Goal: Task Accomplishment & Management: Use online tool/utility

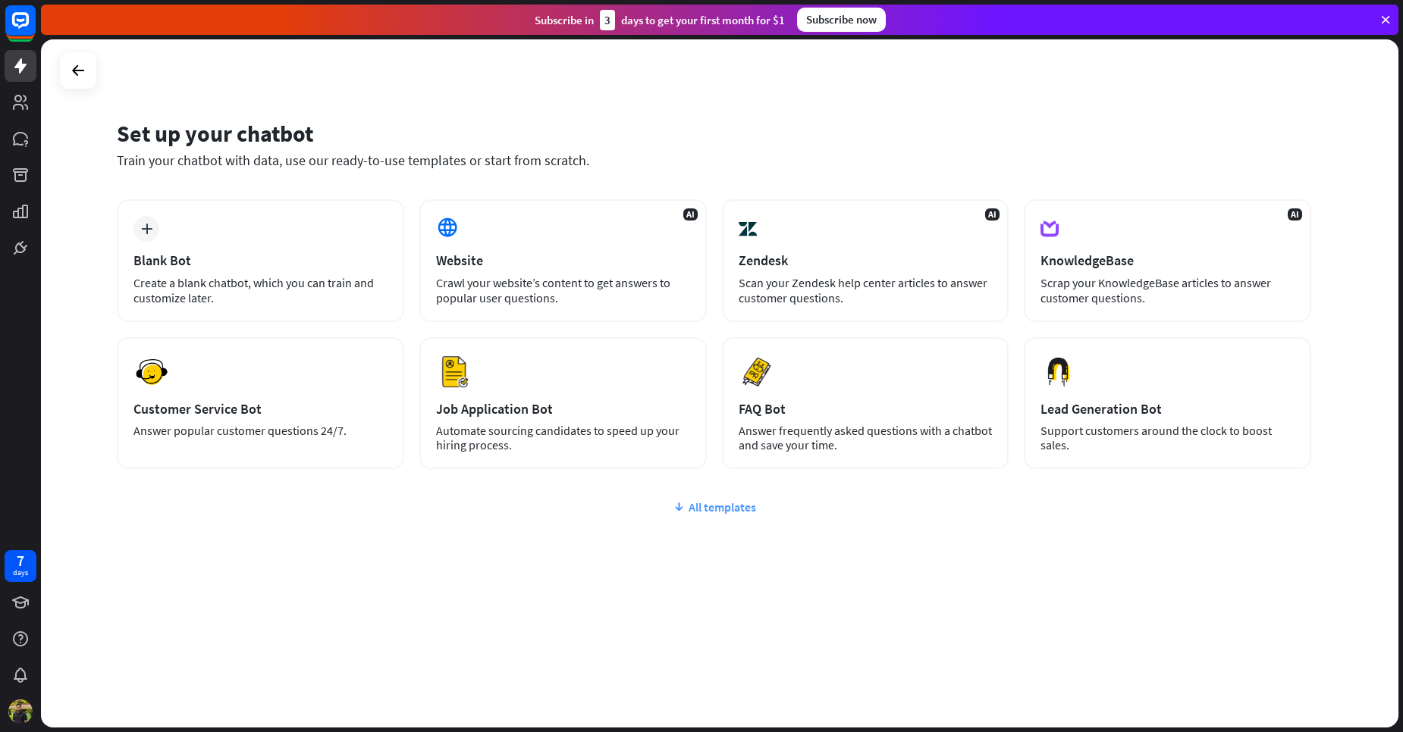
click at [721, 510] on div "All templates" at bounding box center [714, 507] width 1194 height 15
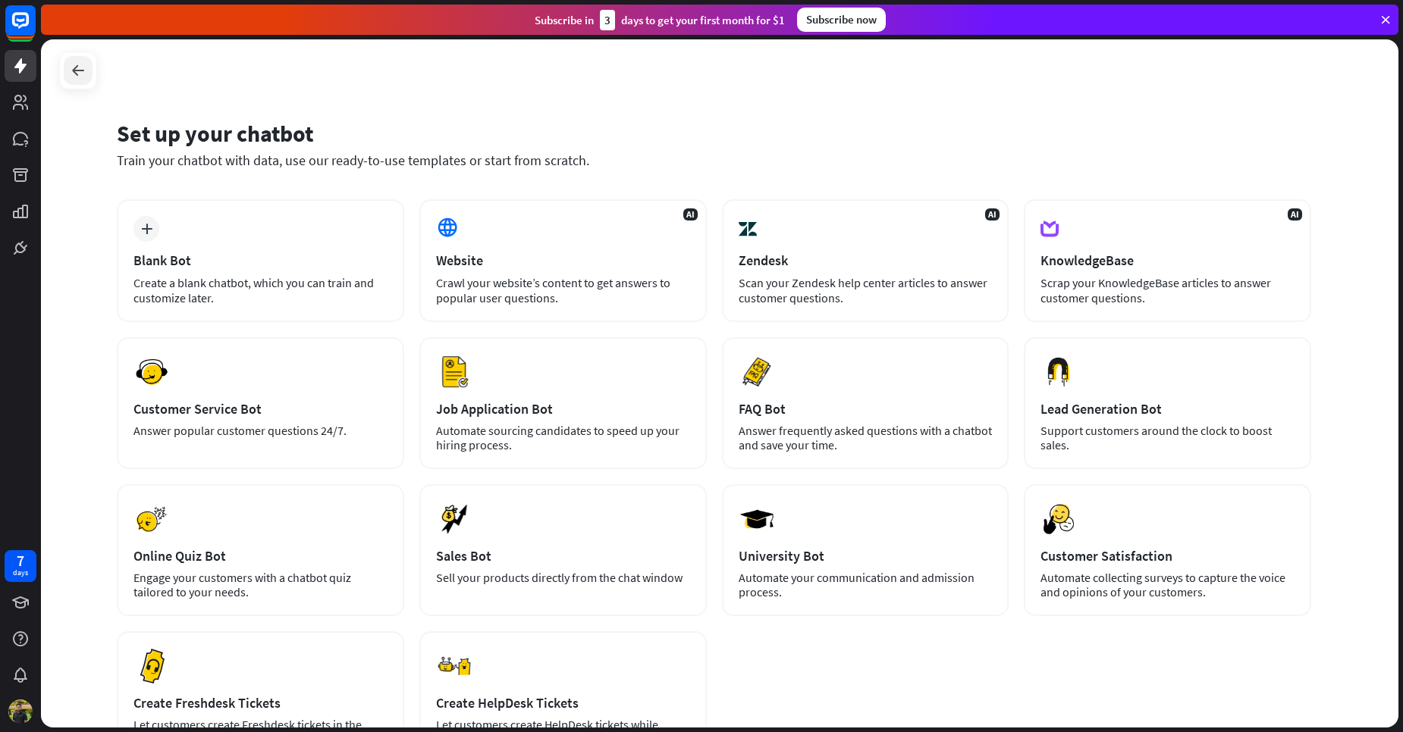
click at [86, 71] on icon at bounding box center [78, 70] width 18 height 18
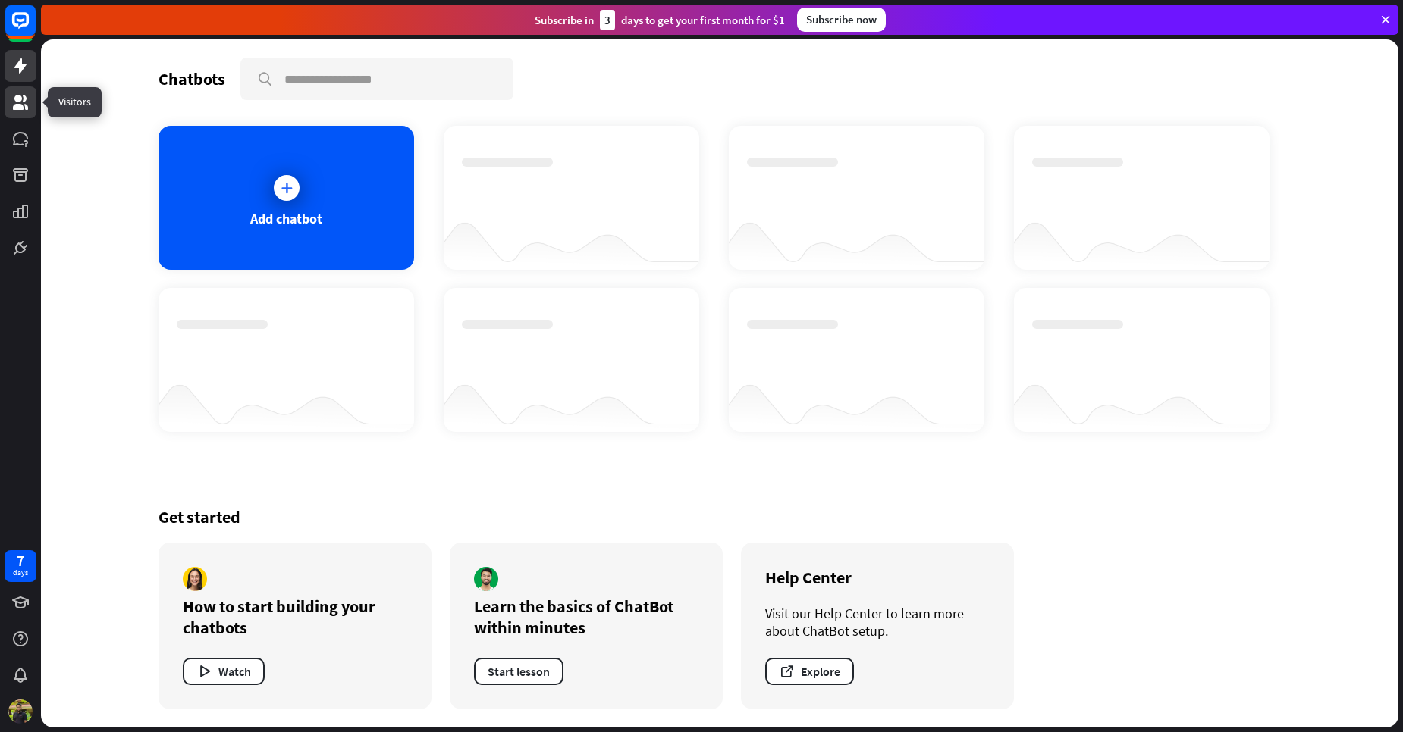
click at [28, 96] on icon at bounding box center [20, 102] width 18 height 18
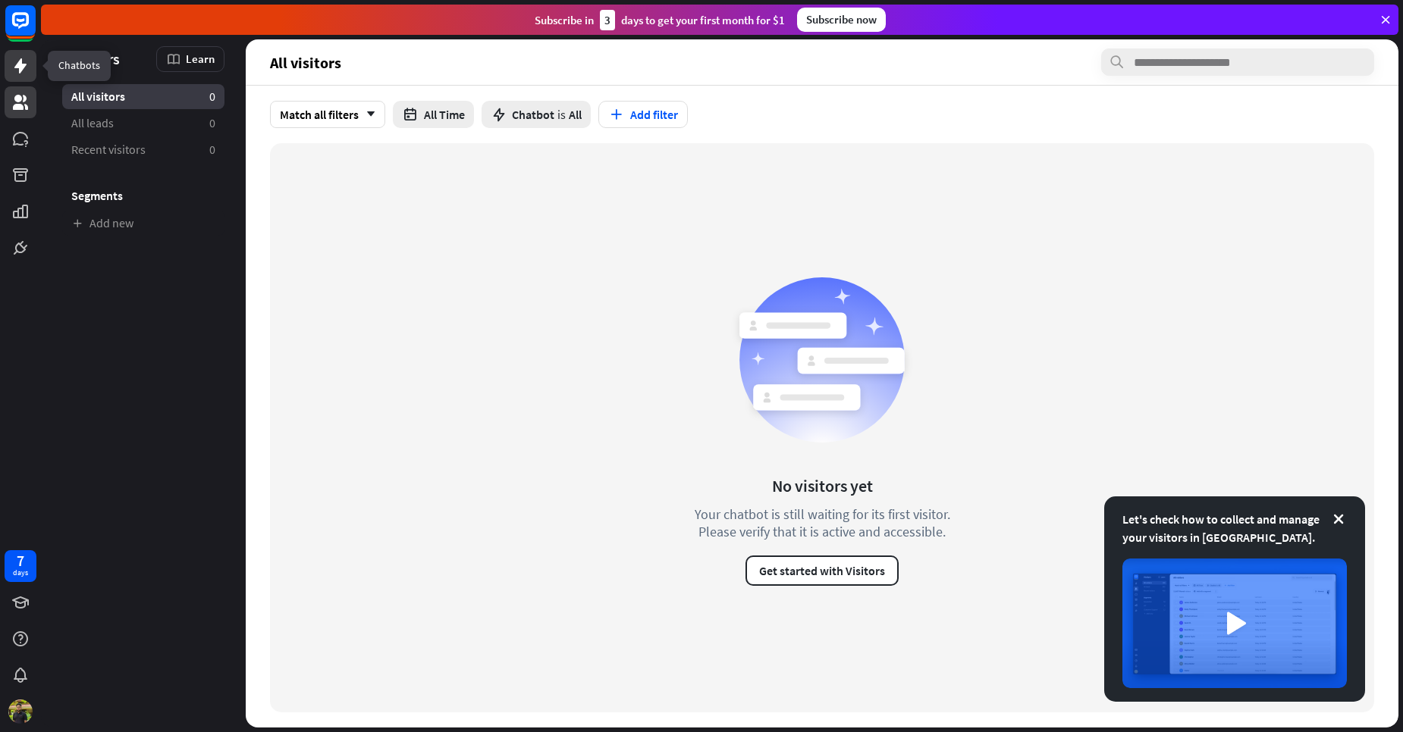
click at [24, 75] on link at bounding box center [21, 66] width 32 height 32
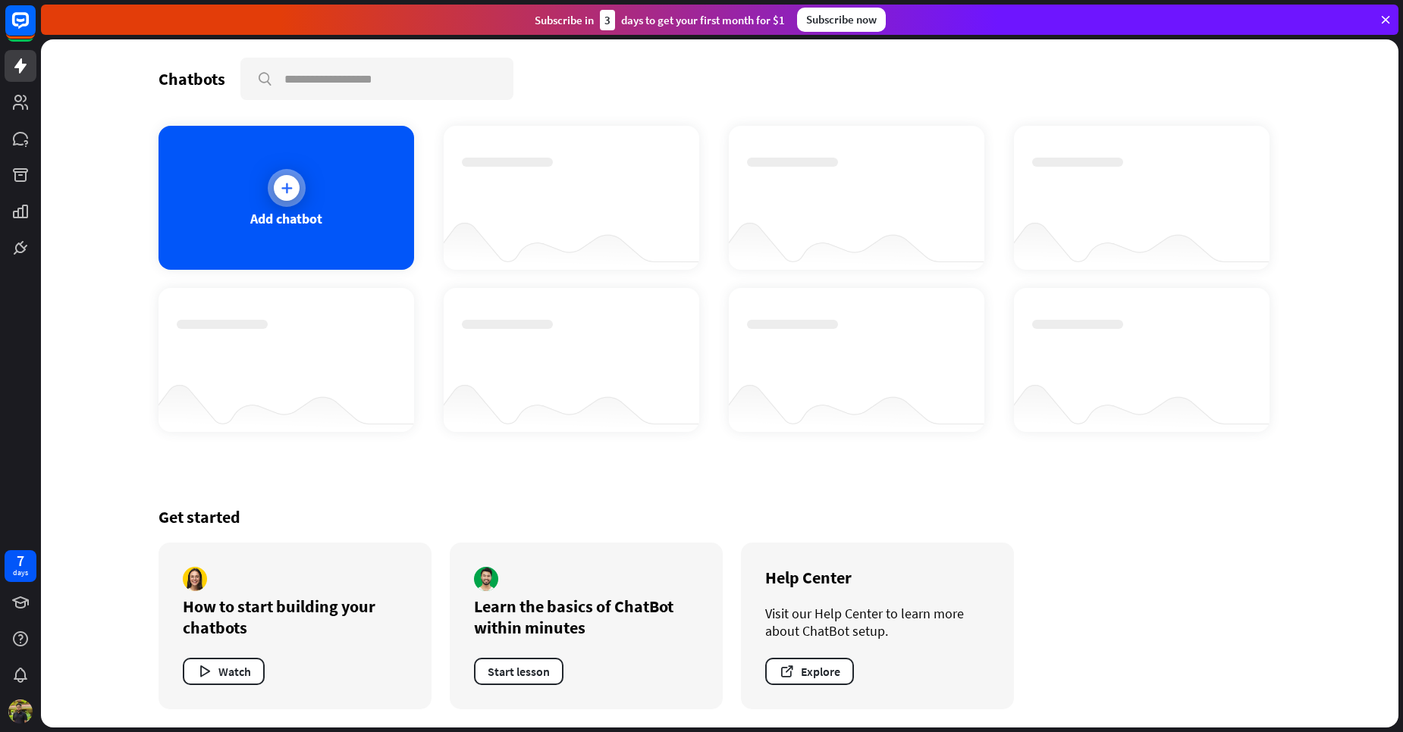
click at [284, 213] on div "Add chatbot" at bounding box center [286, 218] width 72 height 17
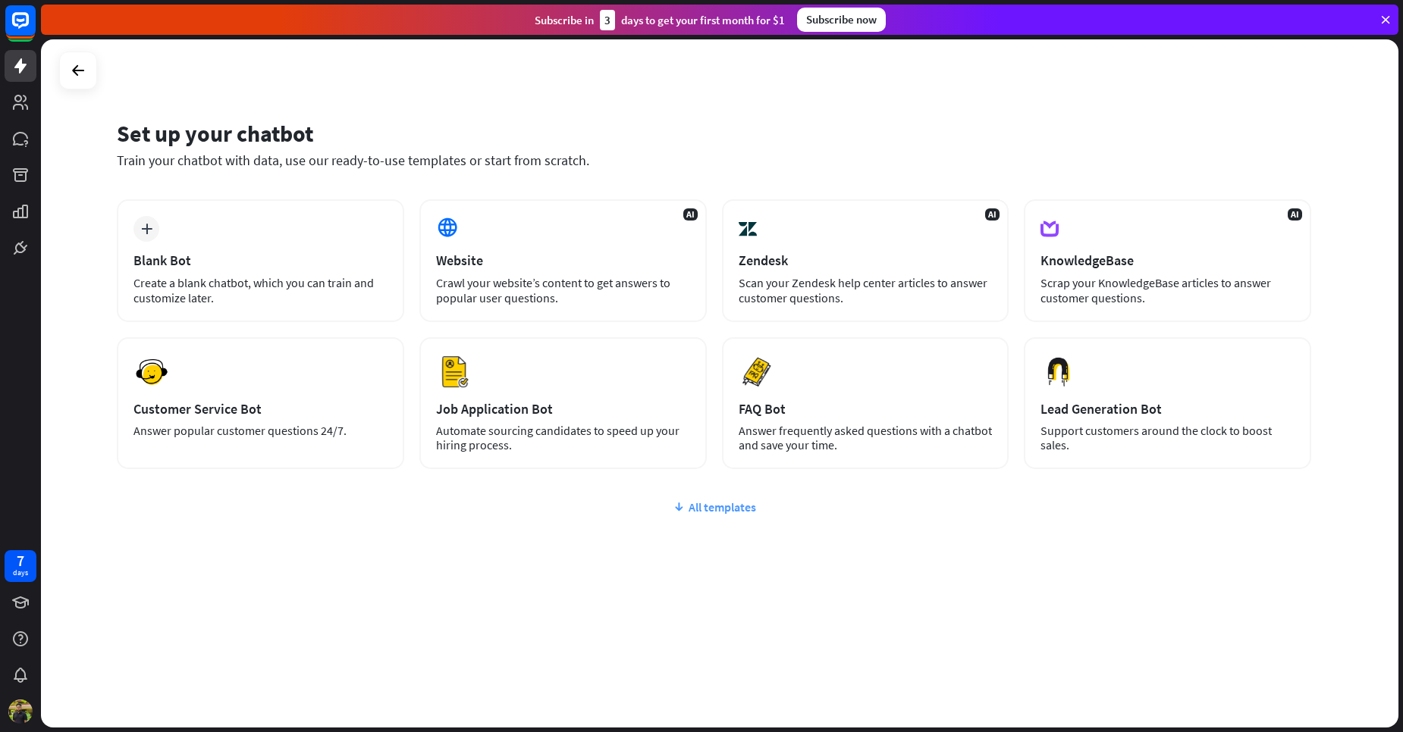
click at [710, 500] on div "All templates" at bounding box center [714, 507] width 1194 height 15
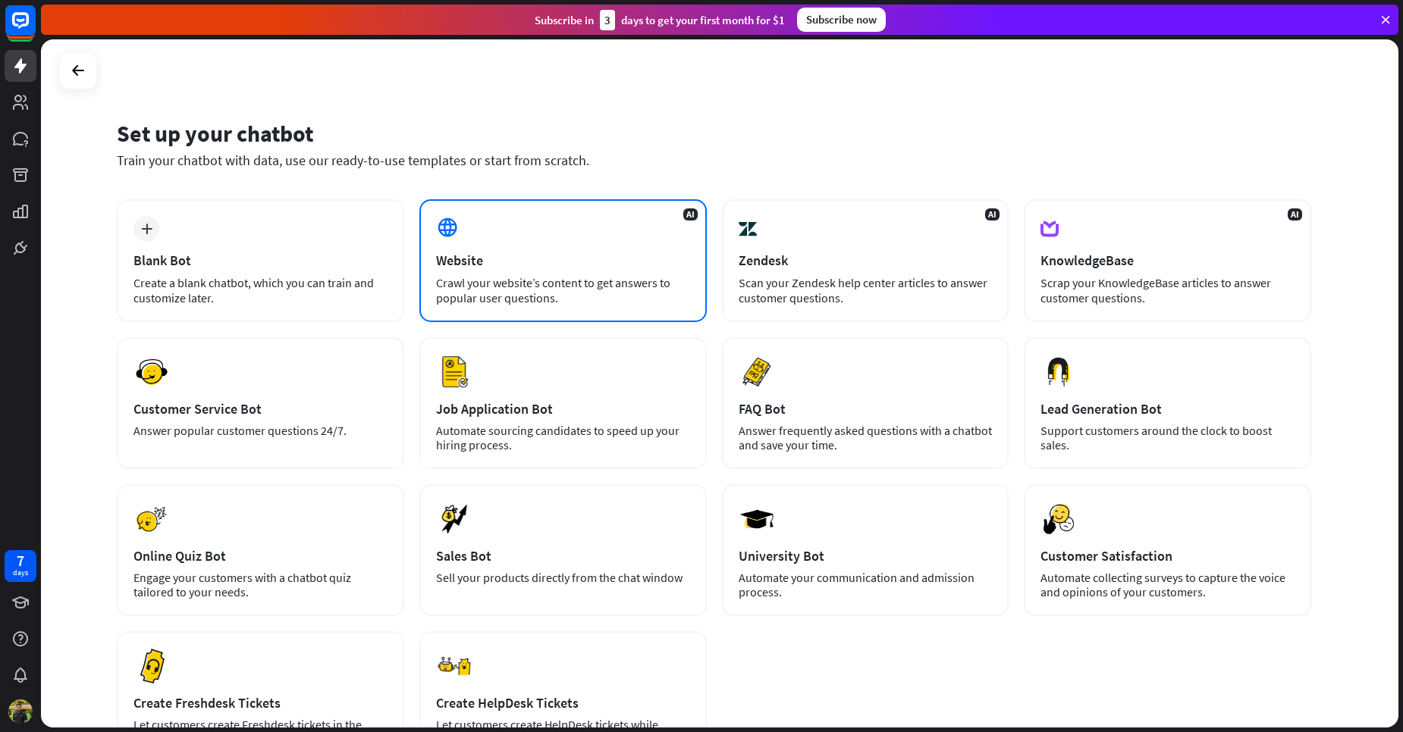
click at [493, 281] on div "Crawl your website’s content to get answers to popular user questions." at bounding box center [563, 290] width 254 height 30
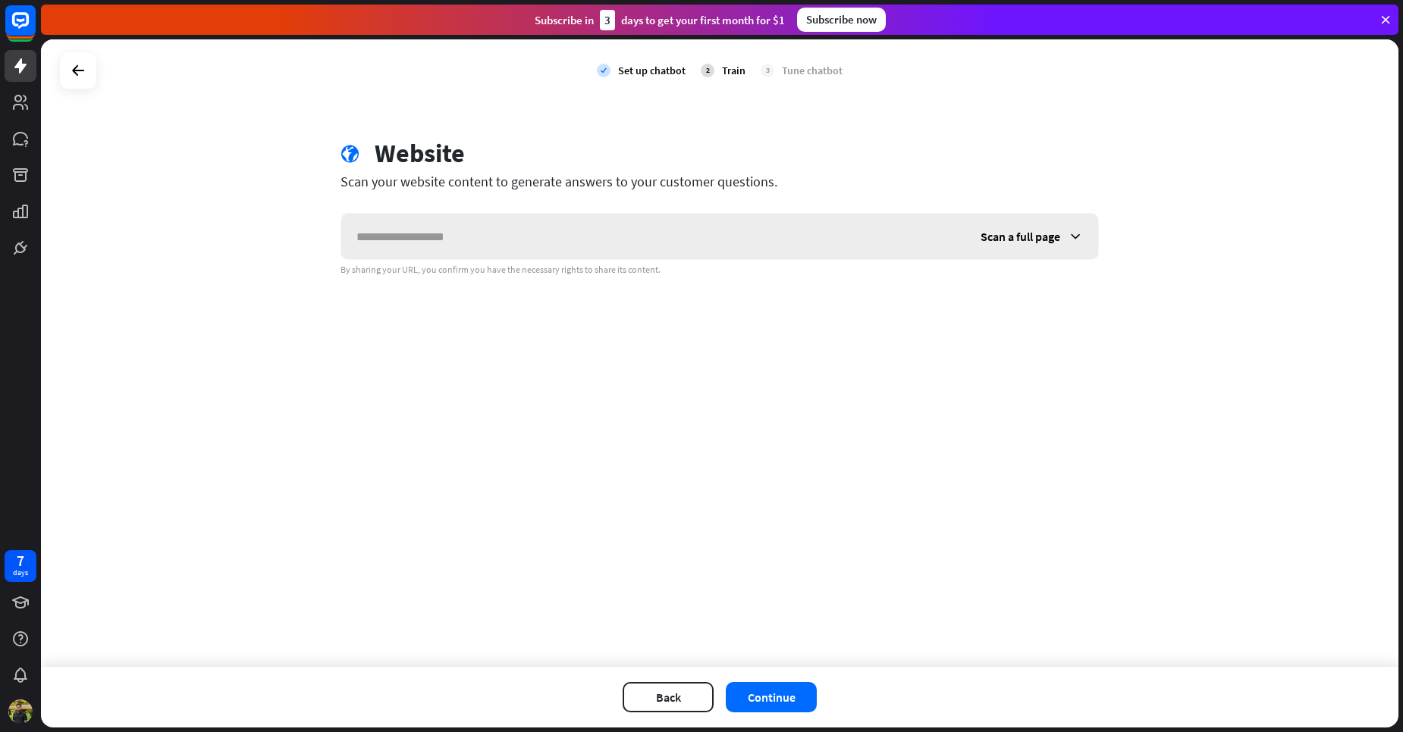
click at [519, 239] on input "text" at bounding box center [653, 236] width 624 height 45
type input "*"
click at [780, 704] on button "Continue" at bounding box center [771, 697] width 91 height 30
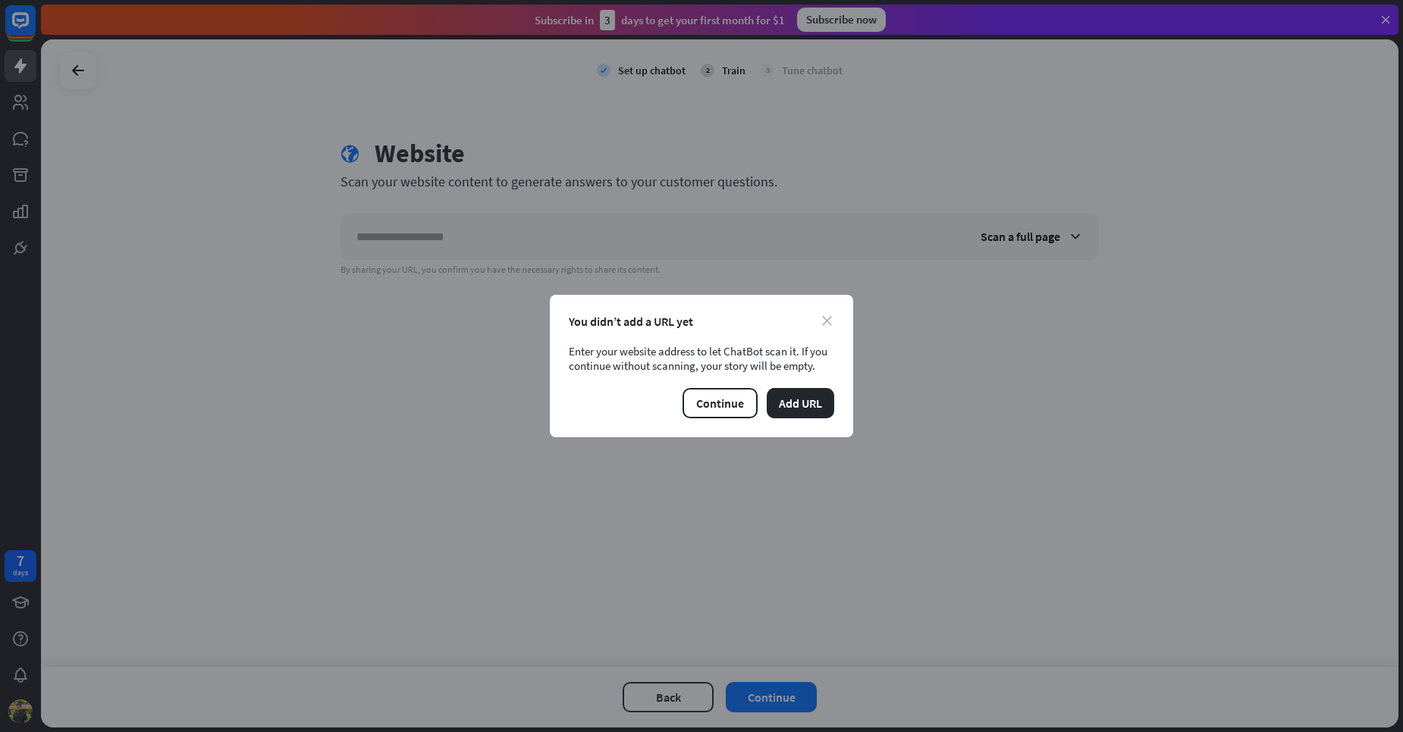
click at [831, 318] on icon "close" at bounding box center [827, 321] width 10 height 10
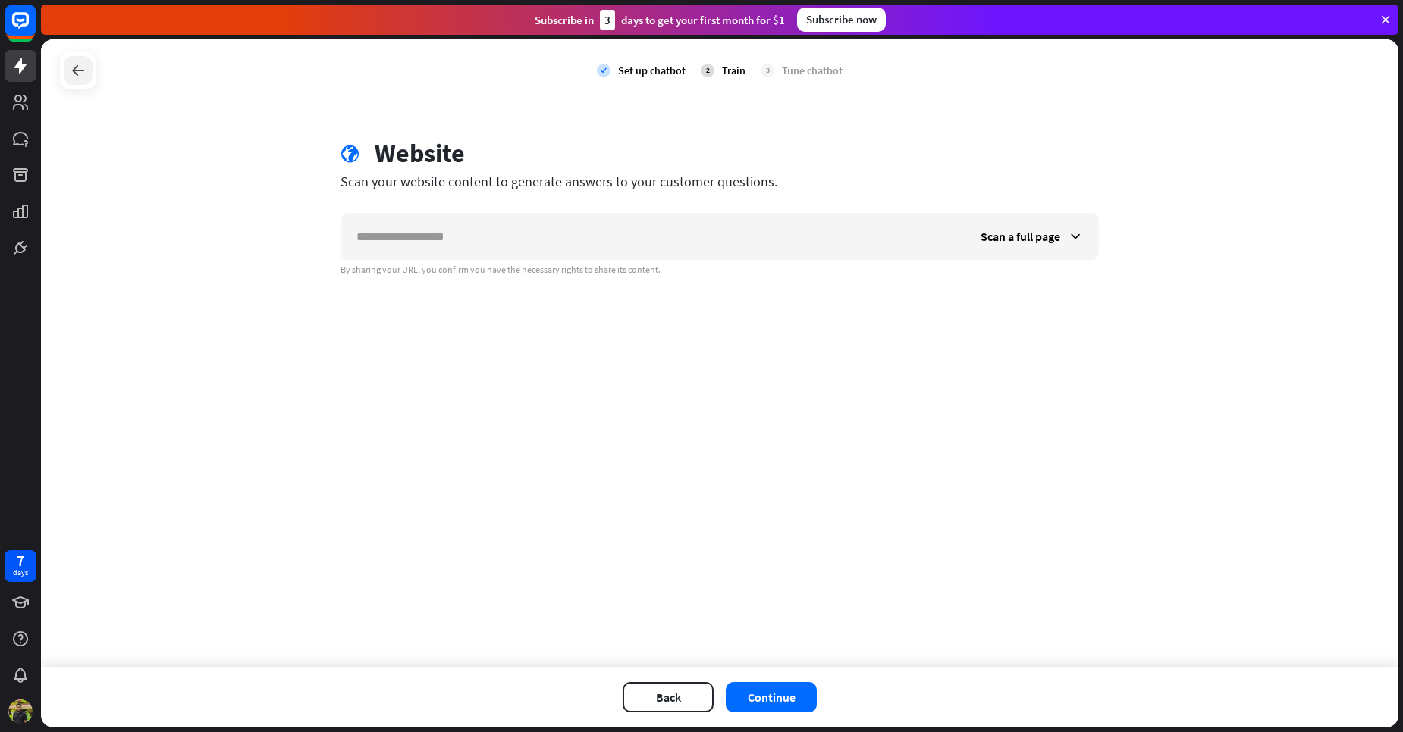
click at [89, 75] on div at bounding box center [78, 70] width 29 height 29
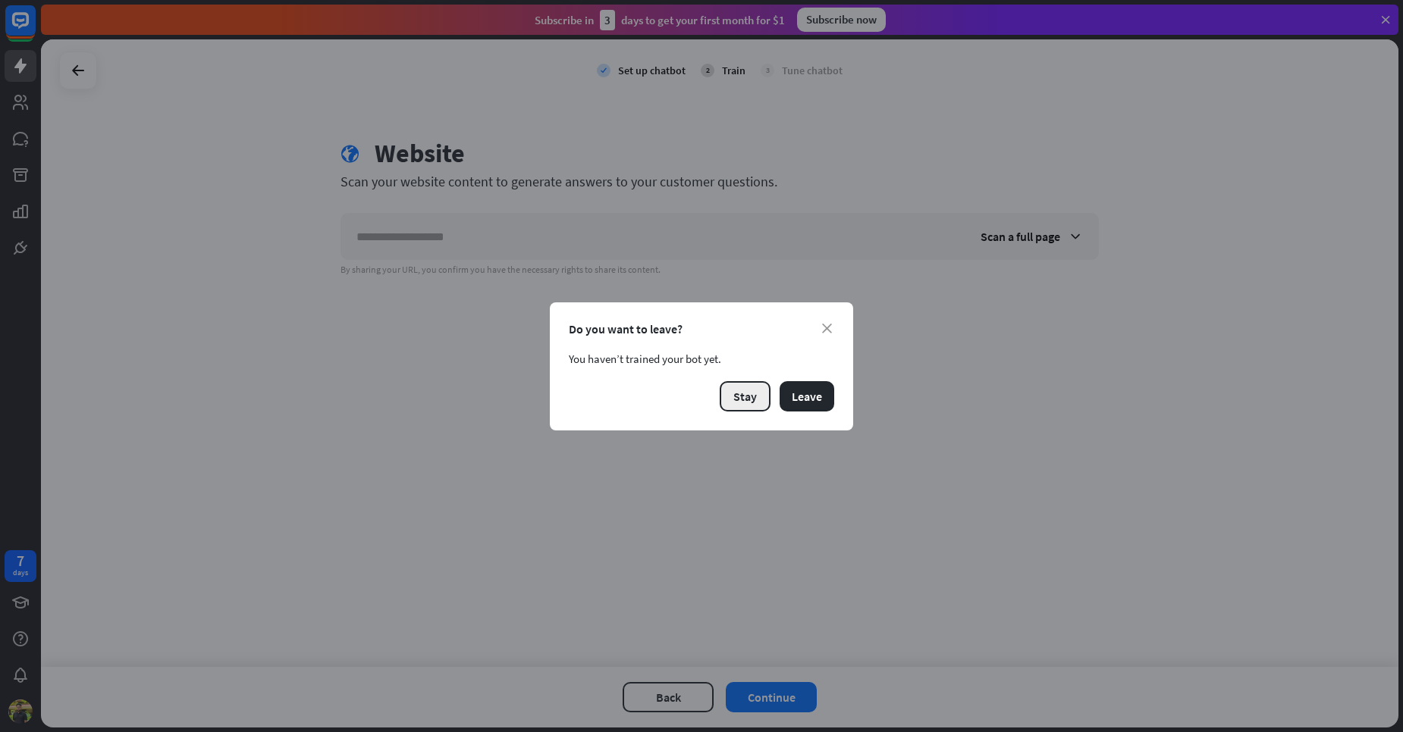
click at [733, 397] on button "Stay" at bounding box center [745, 396] width 51 height 30
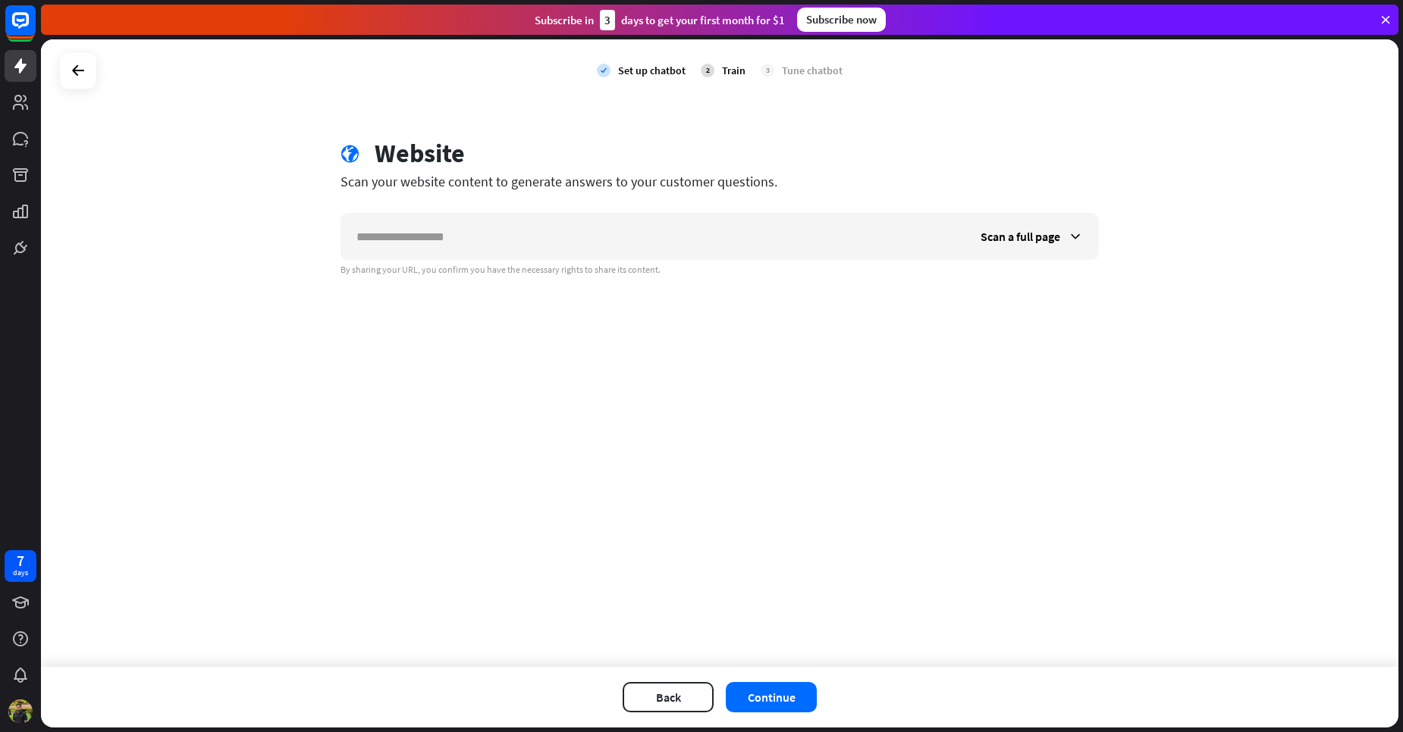
click at [95, 78] on div "check Set up chatbot 2 Train 3 Tune chatbot" at bounding box center [719, 70] width 1357 height 62
click at [93, 76] on div at bounding box center [78, 71] width 38 height 38
click at [72, 63] on icon at bounding box center [78, 70] width 18 height 18
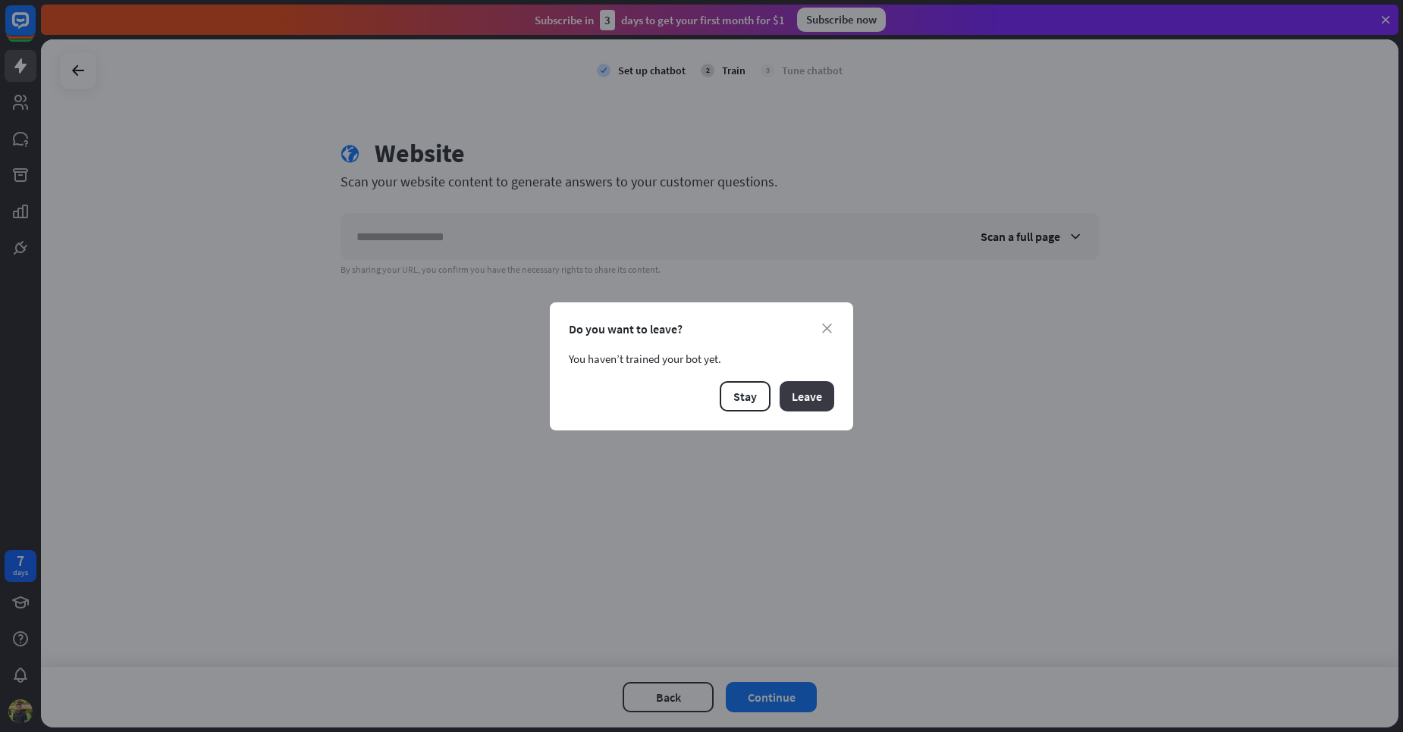
click at [817, 400] on button "Leave" at bounding box center [806, 396] width 55 height 30
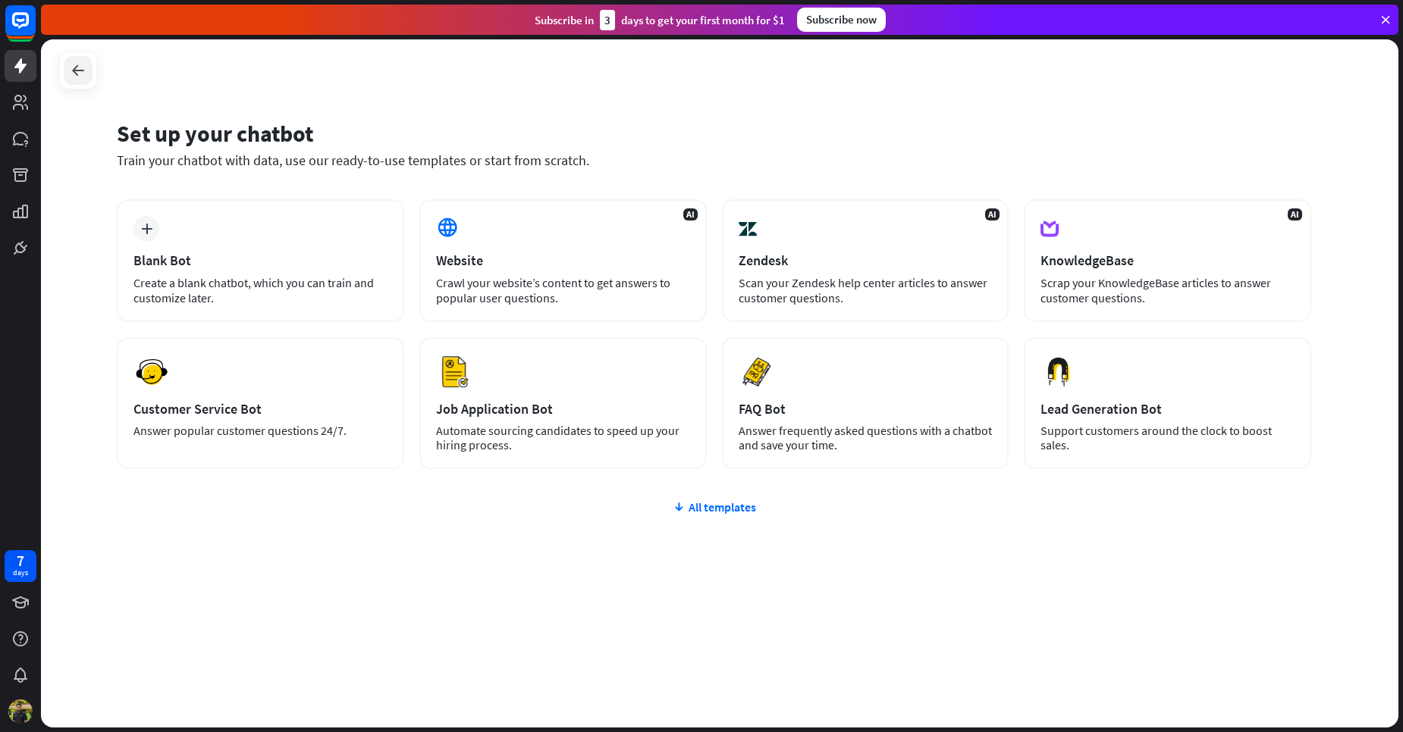
click at [77, 70] on icon at bounding box center [78, 70] width 18 height 18
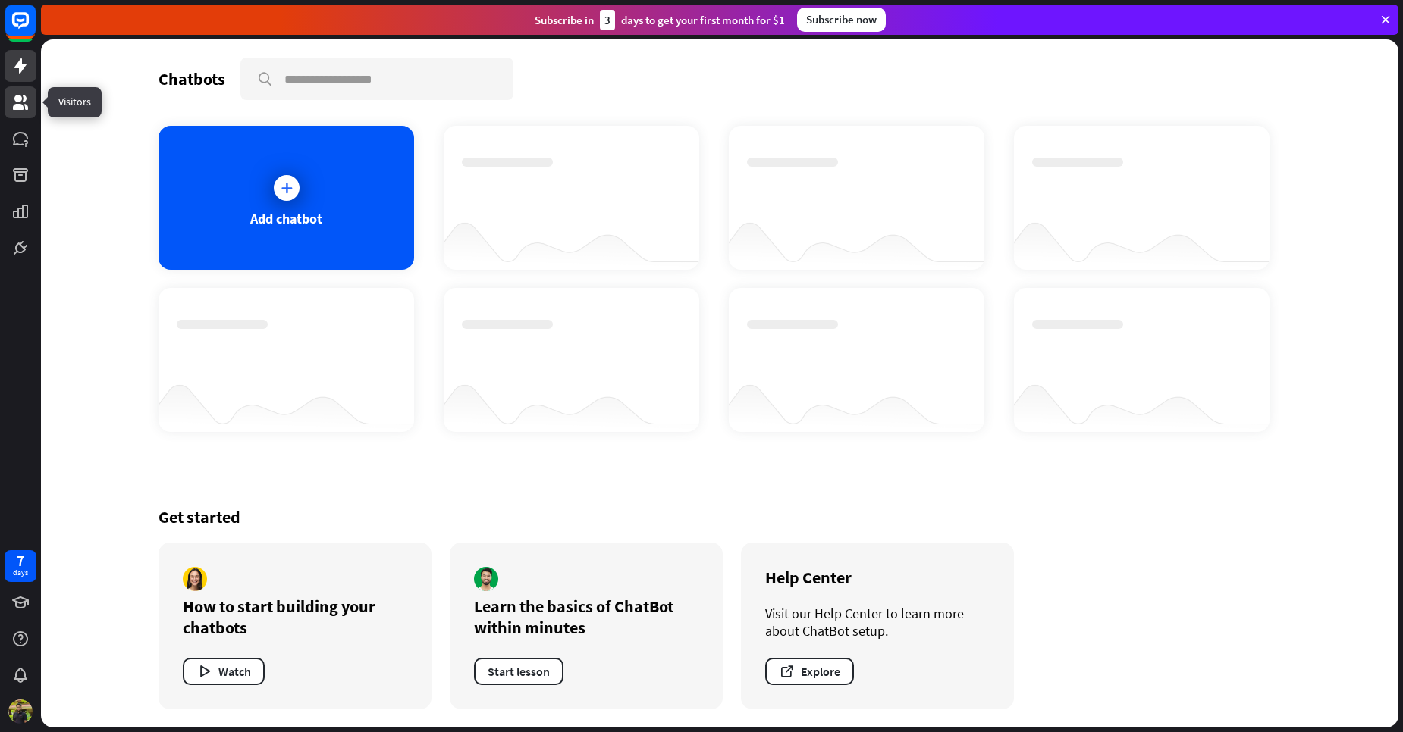
click at [25, 105] on icon at bounding box center [20, 102] width 15 height 15
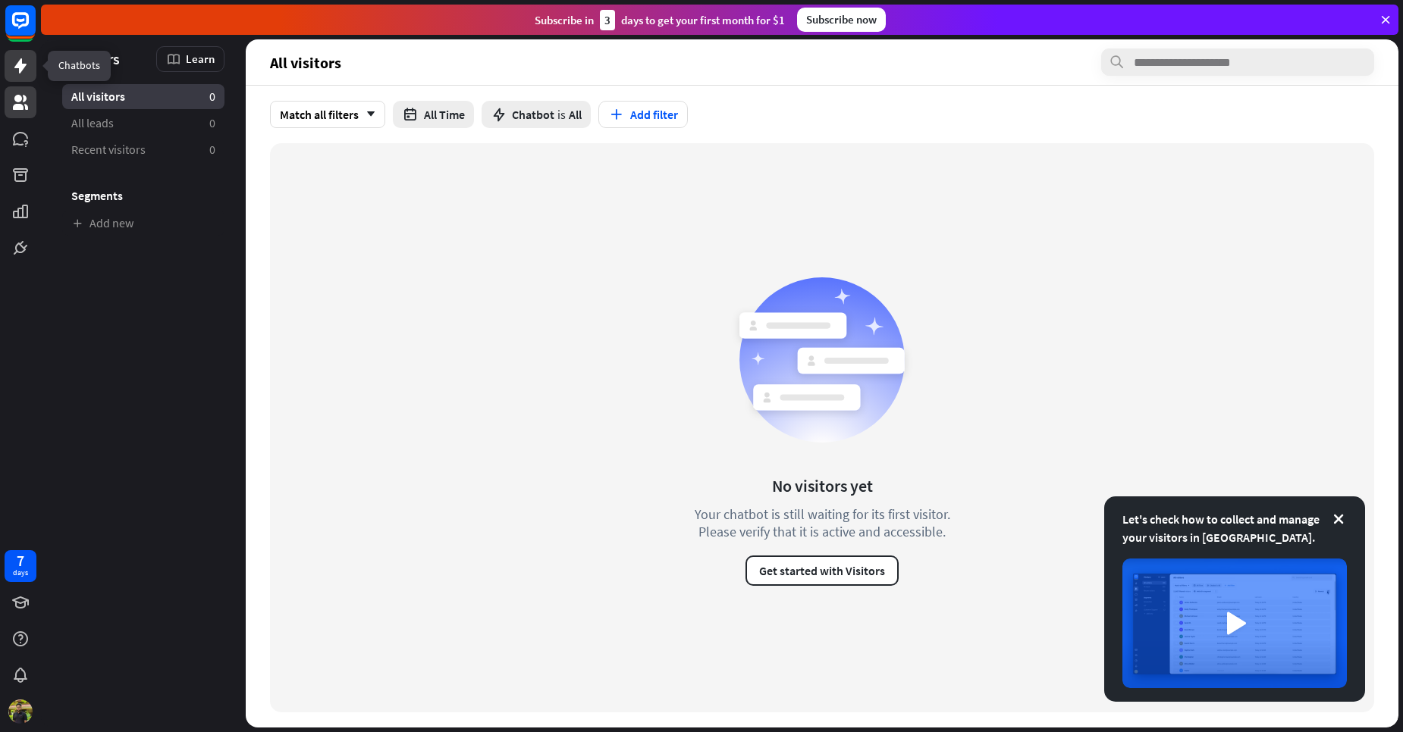
click at [23, 76] on link at bounding box center [21, 66] width 32 height 32
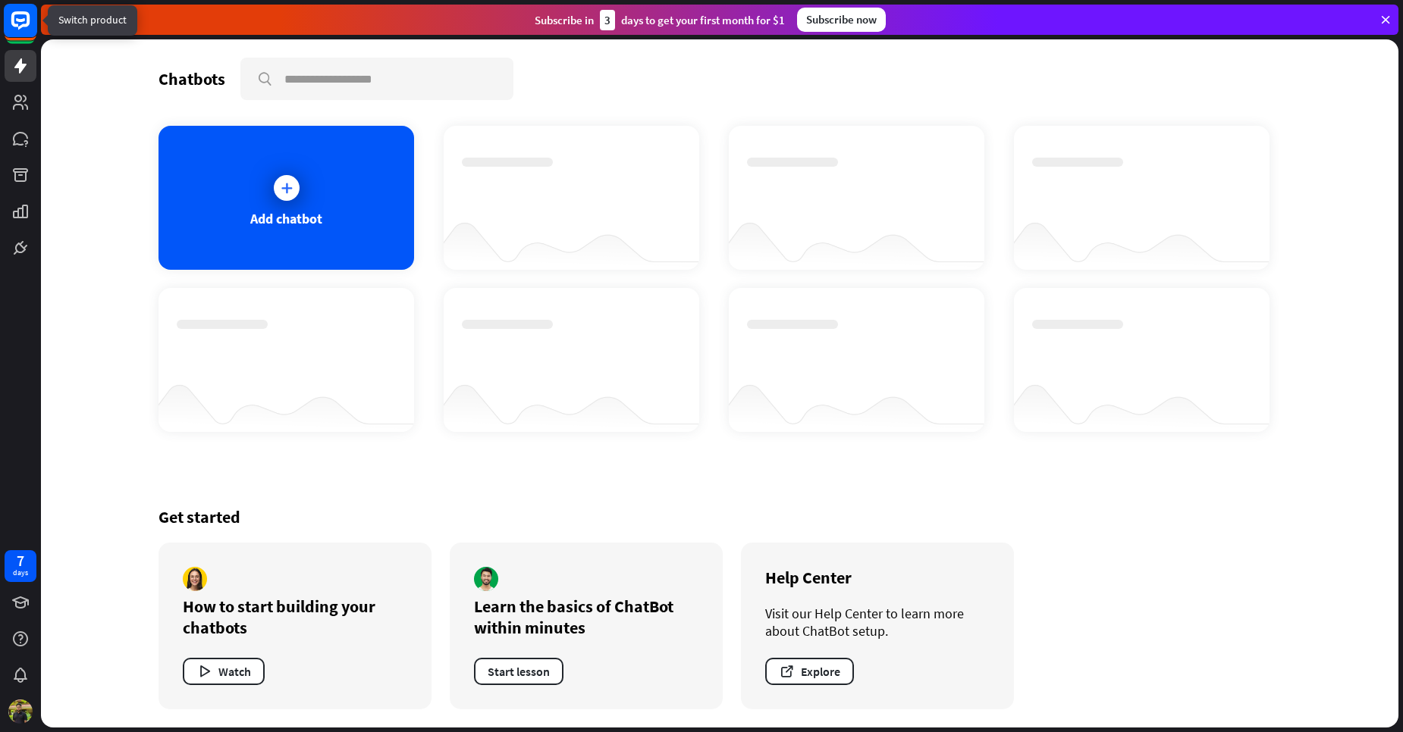
click at [22, 31] on rect at bounding box center [20, 20] width 33 height 33
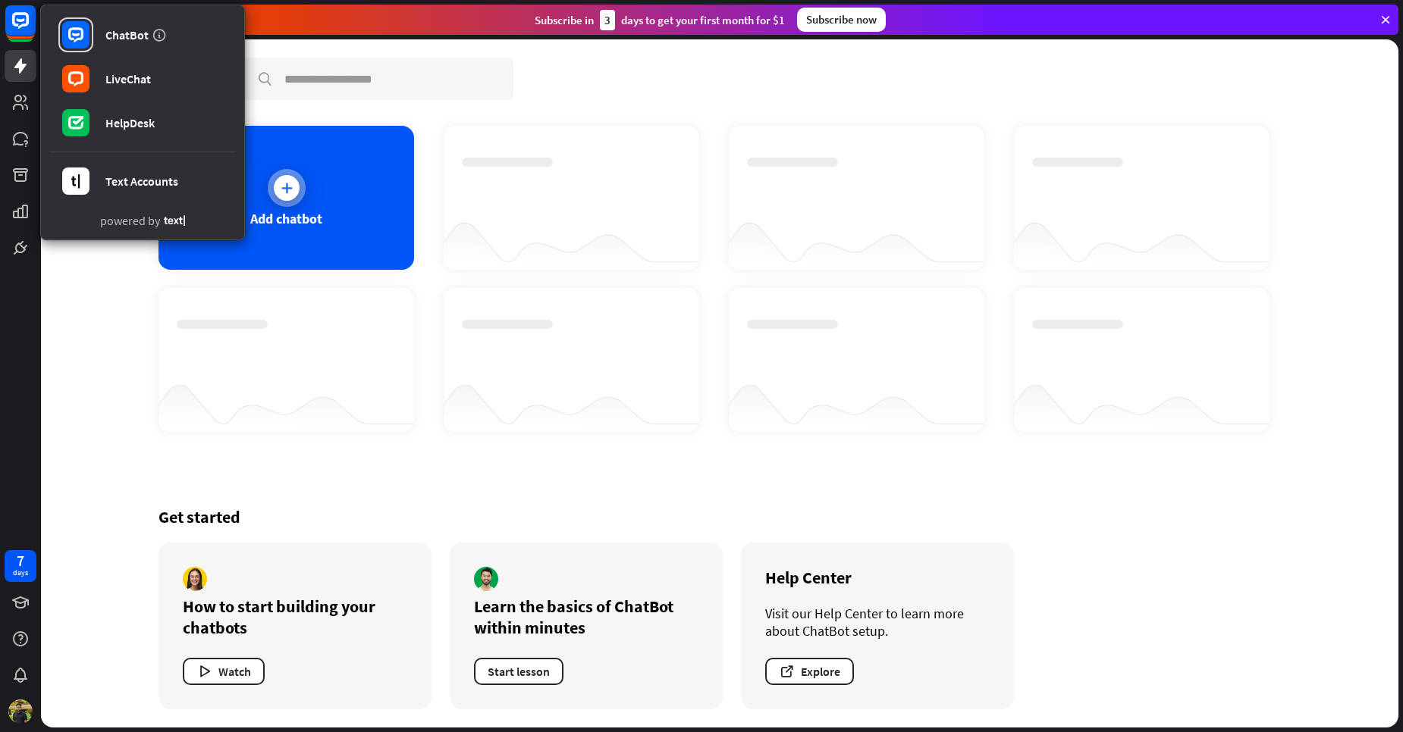
click at [362, 211] on div "Add chatbot" at bounding box center [286, 198] width 256 height 144
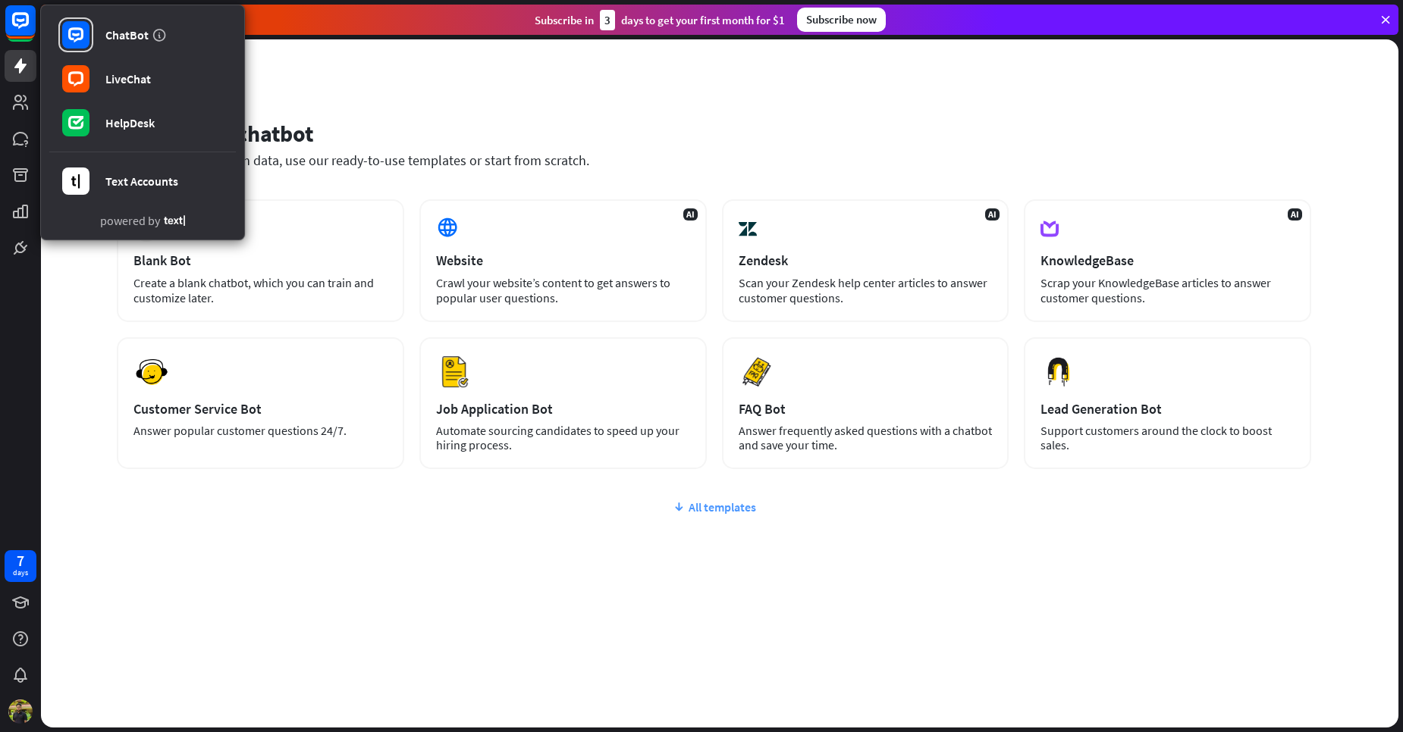
click at [752, 514] on div "All templates" at bounding box center [714, 507] width 1194 height 15
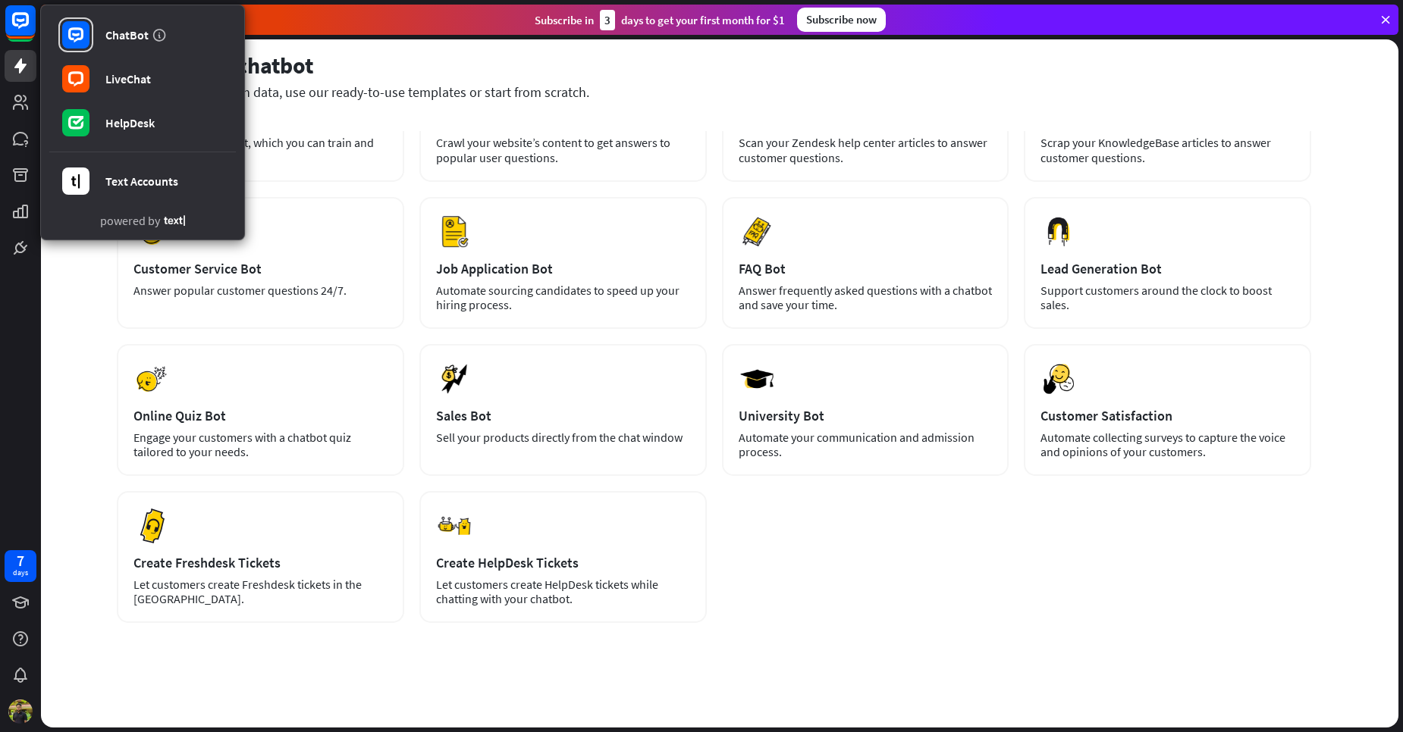
scroll to position [142, 0]
click at [1010, 637] on div "plus Blank Bot Create a blank chatbot, which you can train and customize later.…" at bounding box center [714, 393] width 1194 height 670
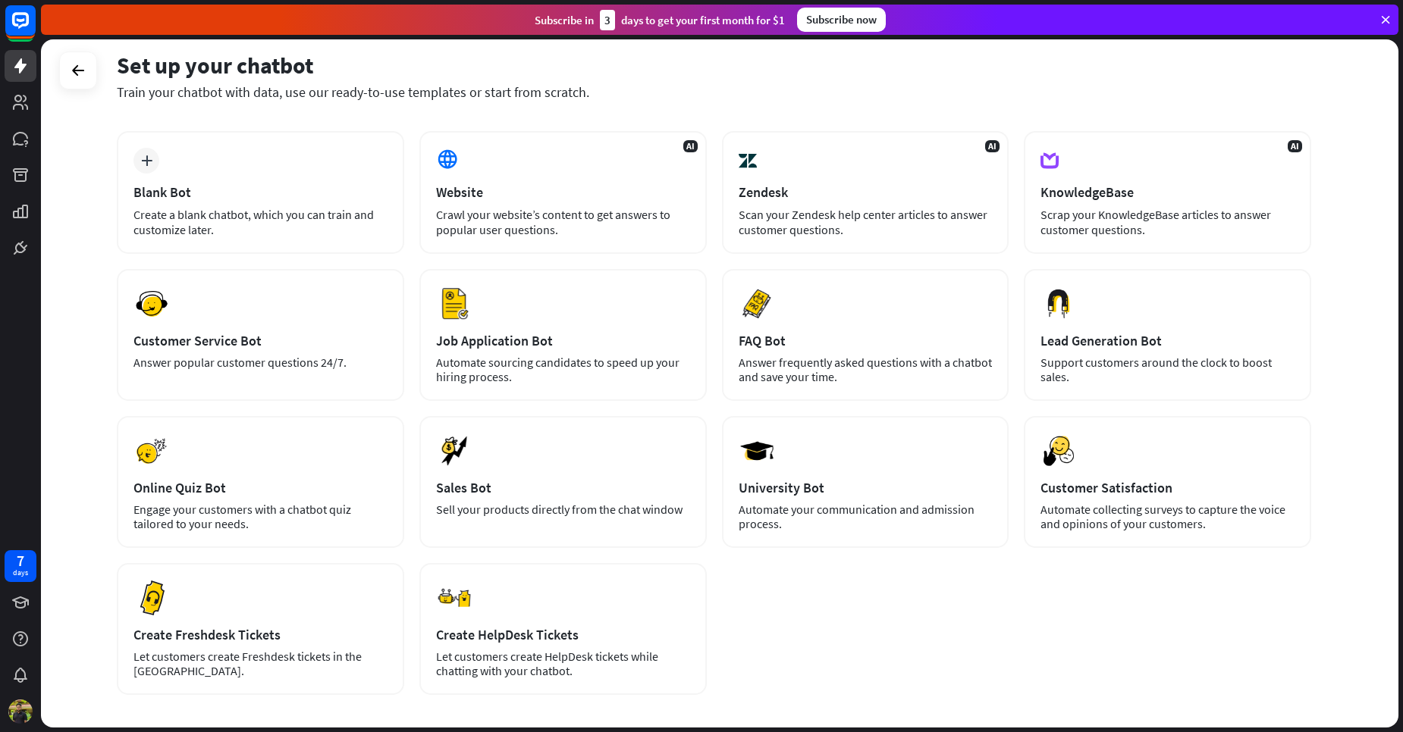
scroll to position [0, 0]
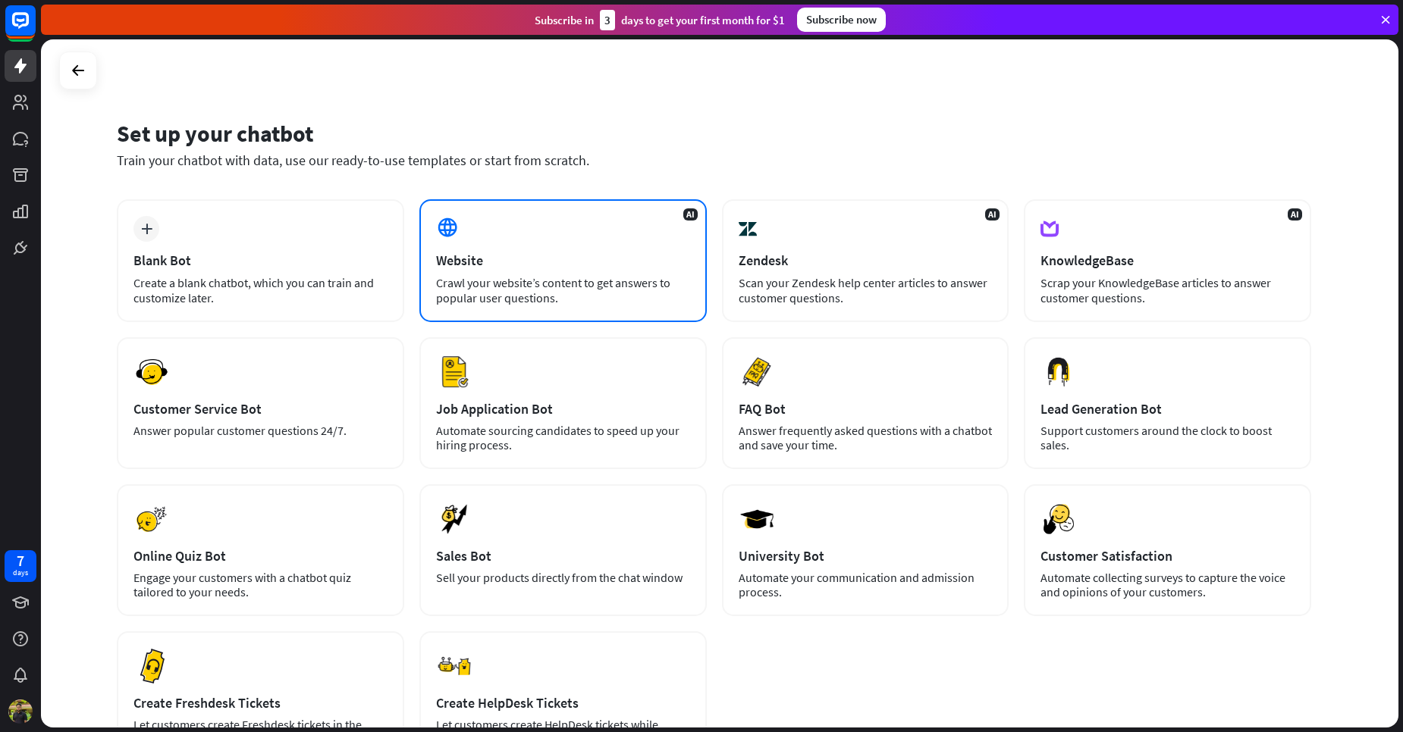
click at [536, 276] on div "Crawl your website’s content to get answers to popular user questions." at bounding box center [563, 290] width 254 height 30
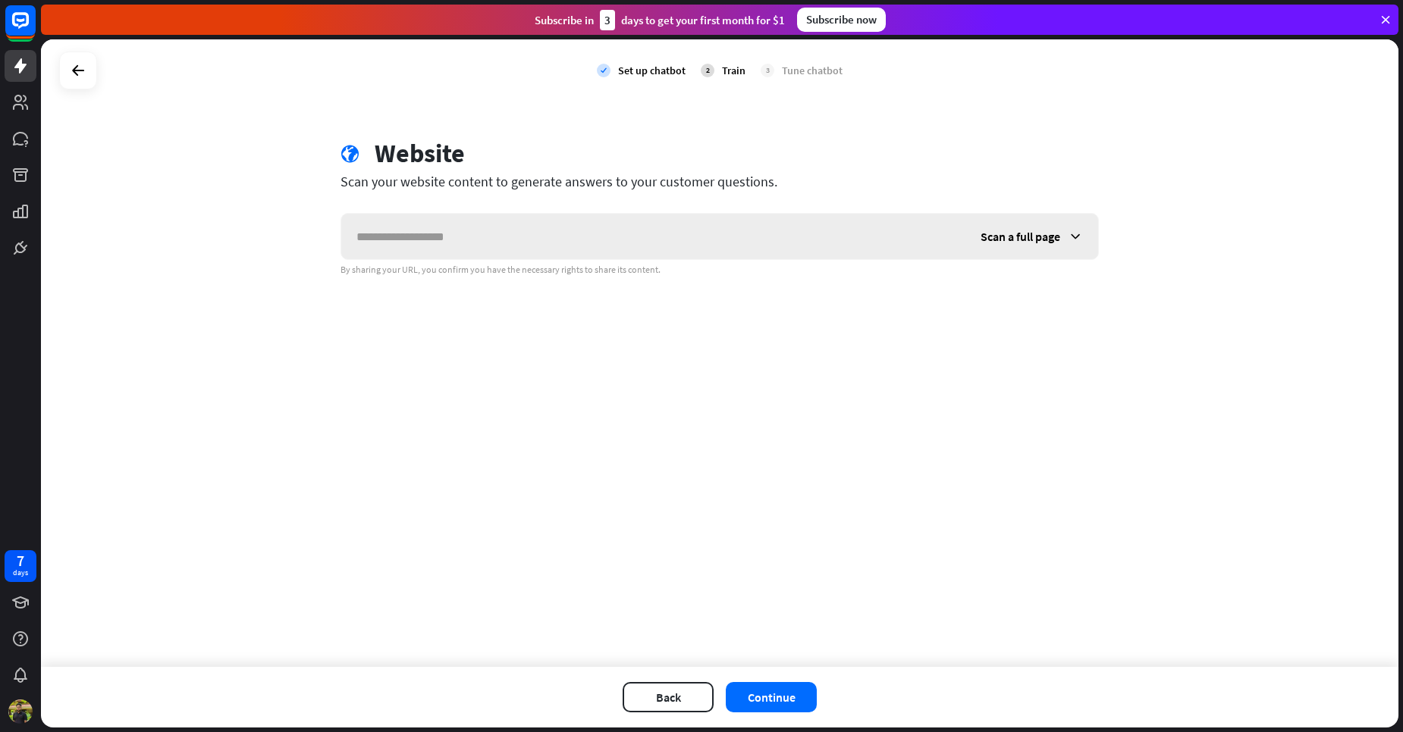
click at [500, 234] on input "text" at bounding box center [653, 236] width 624 height 45
click at [80, 75] on icon at bounding box center [78, 70] width 18 height 18
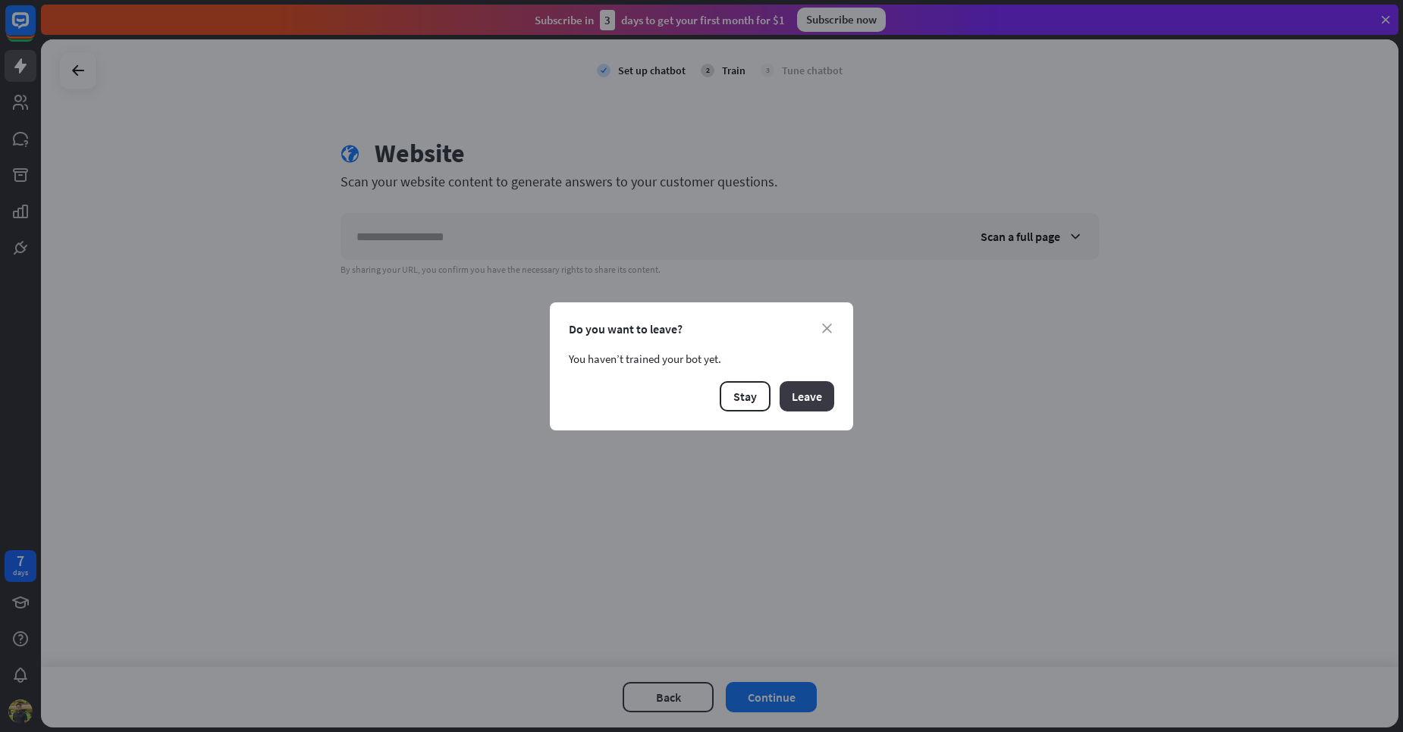
click at [822, 400] on button "Leave" at bounding box center [806, 396] width 55 height 30
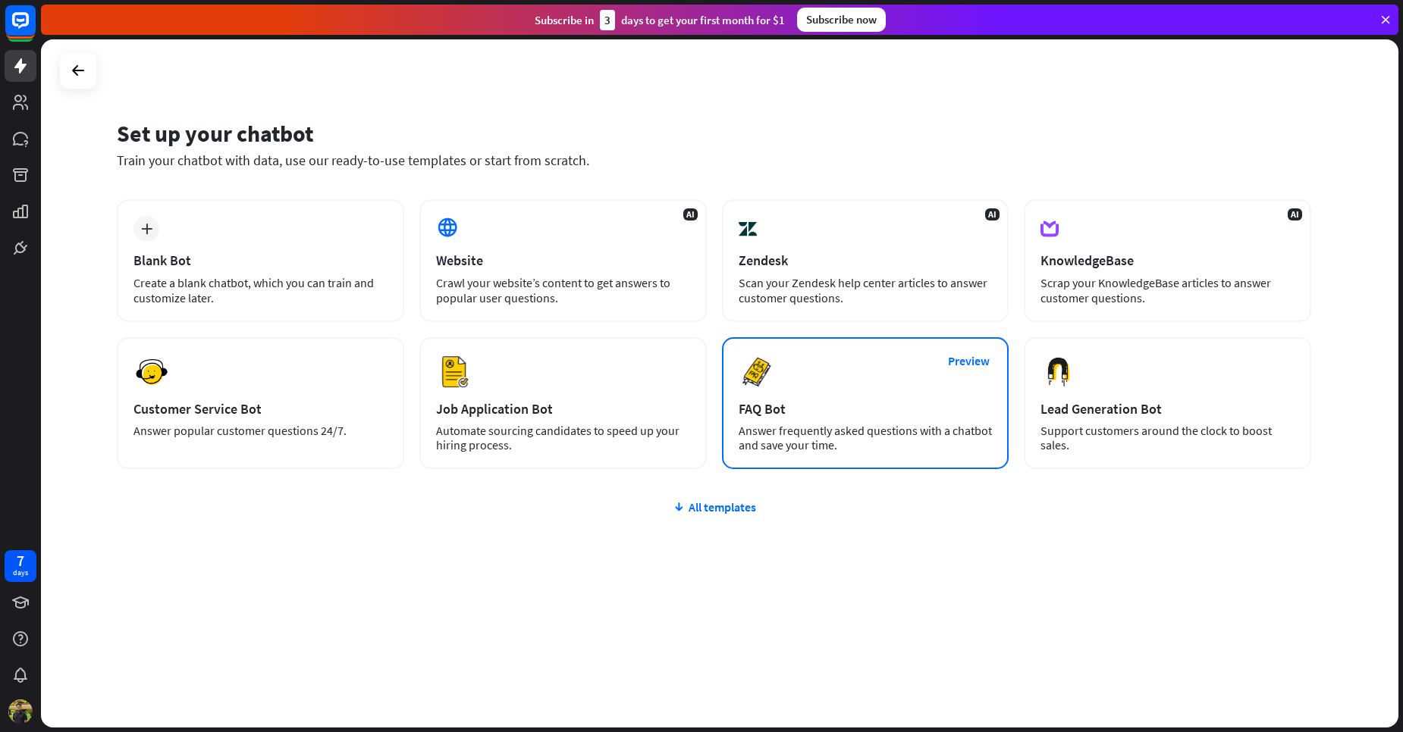
click at [890, 339] on div "Preview FAQ Bot [PERSON_NAME] frequently asked questions with a chatbot and sav…" at bounding box center [865, 403] width 287 height 132
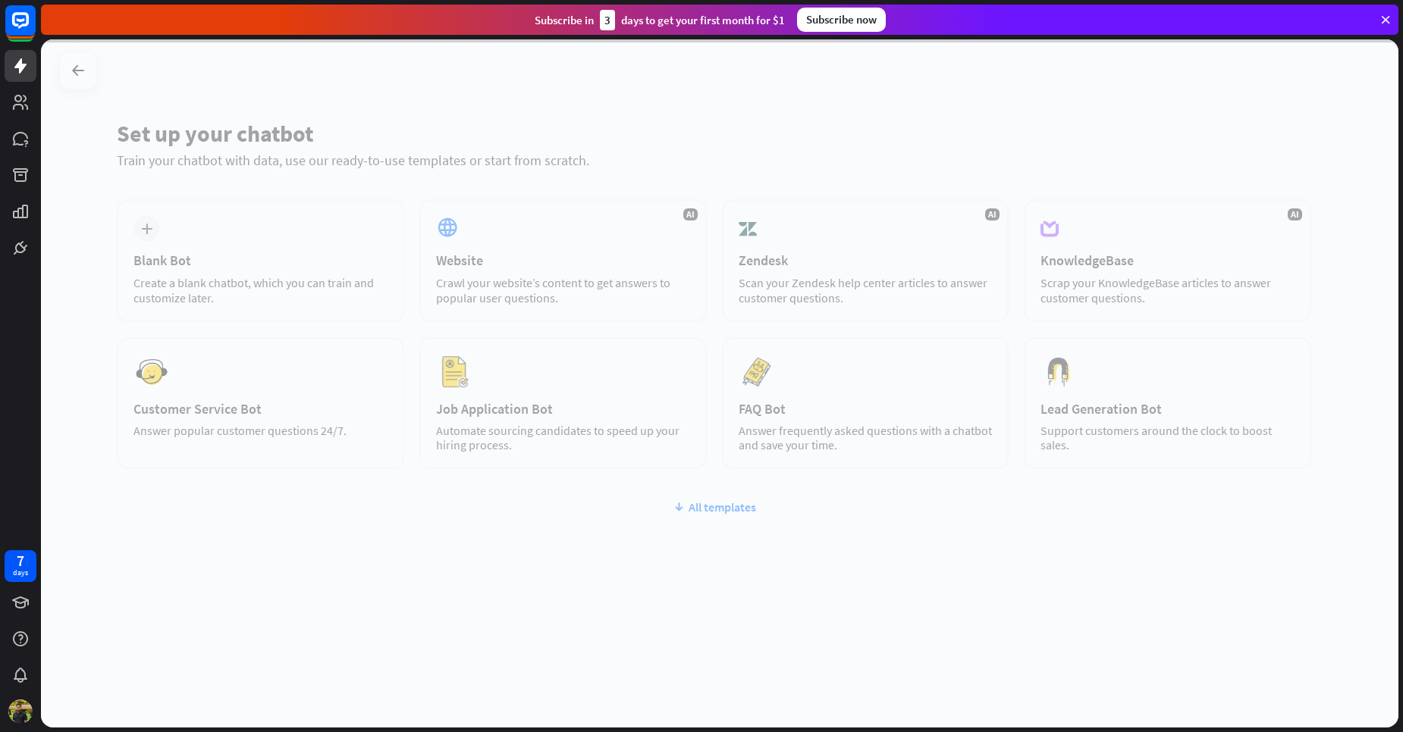
click at [895, 289] on div at bounding box center [719, 383] width 1357 height 688
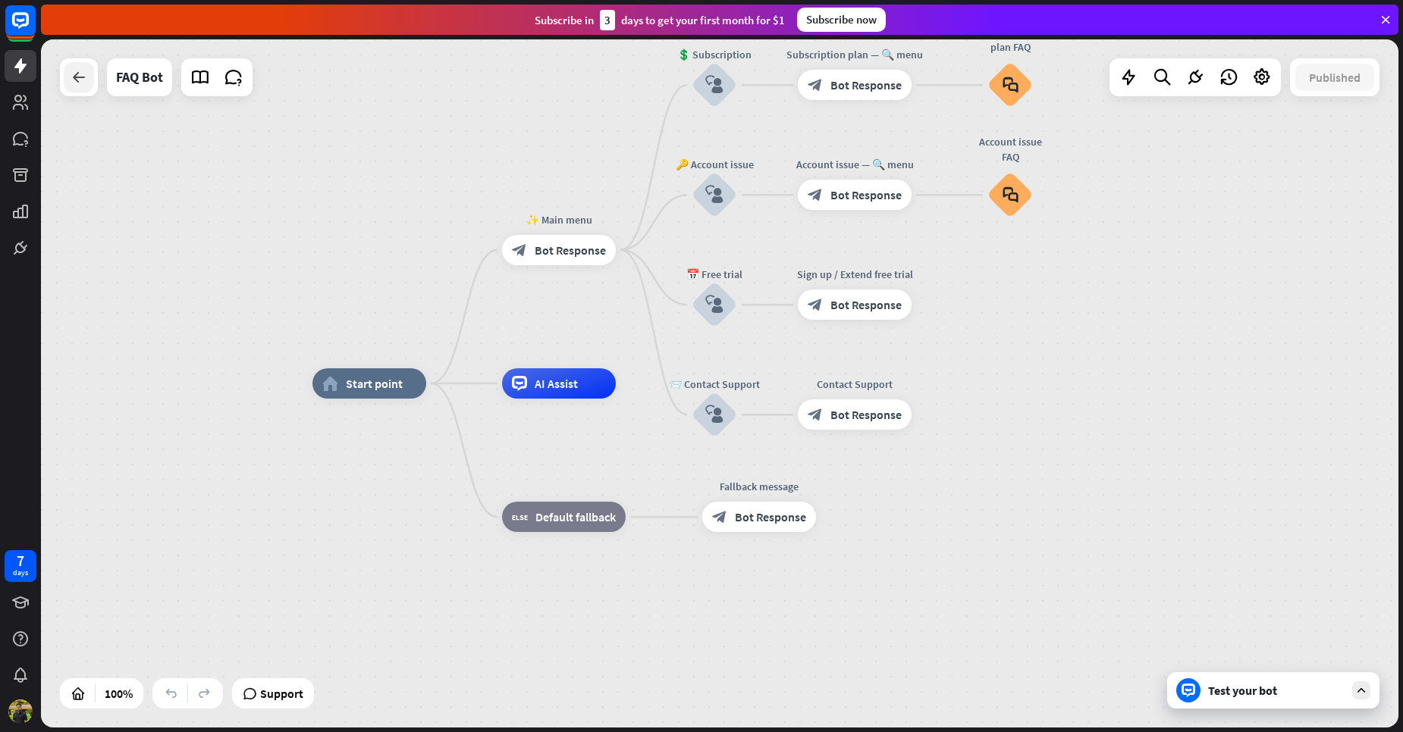
click at [77, 89] on div at bounding box center [79, 77] width 30 height 30
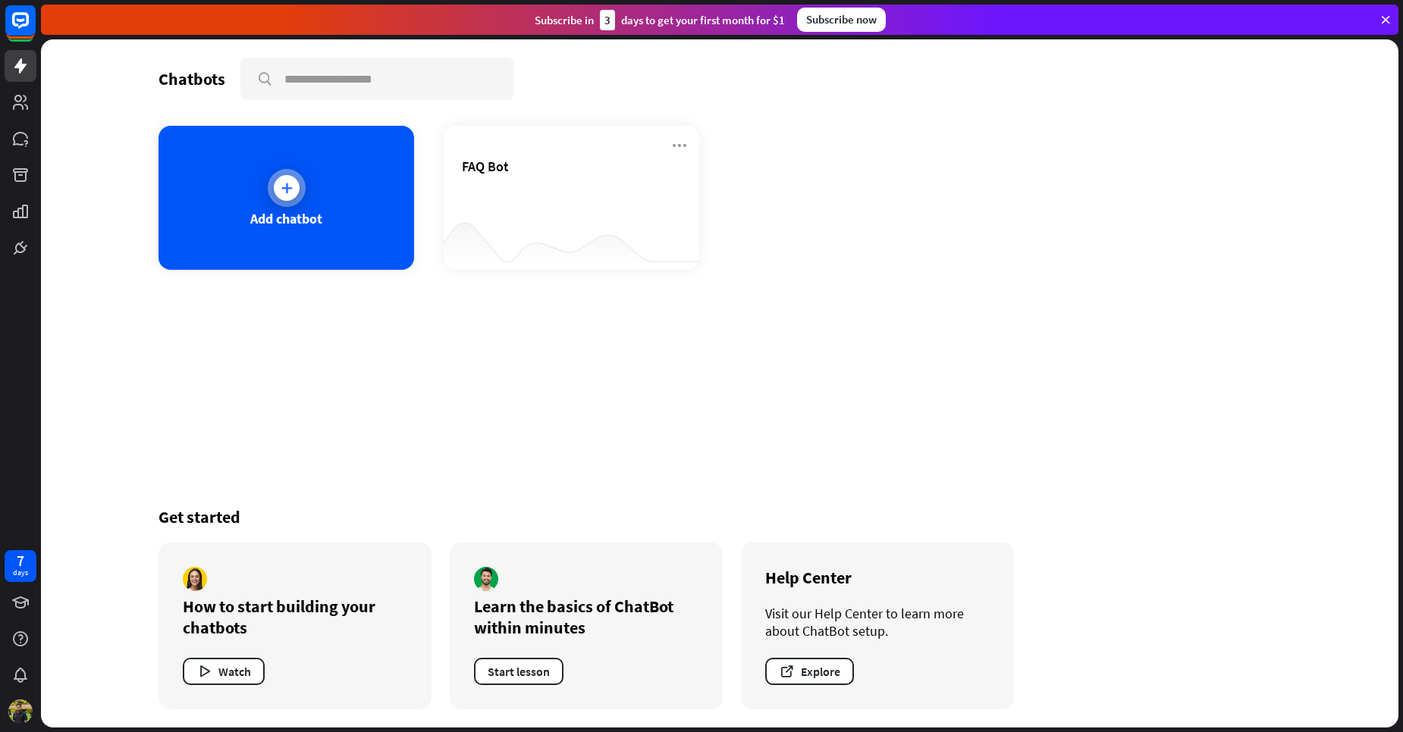
click at [294, 196] on div at bounding box center [287, 188] width 26 height 26
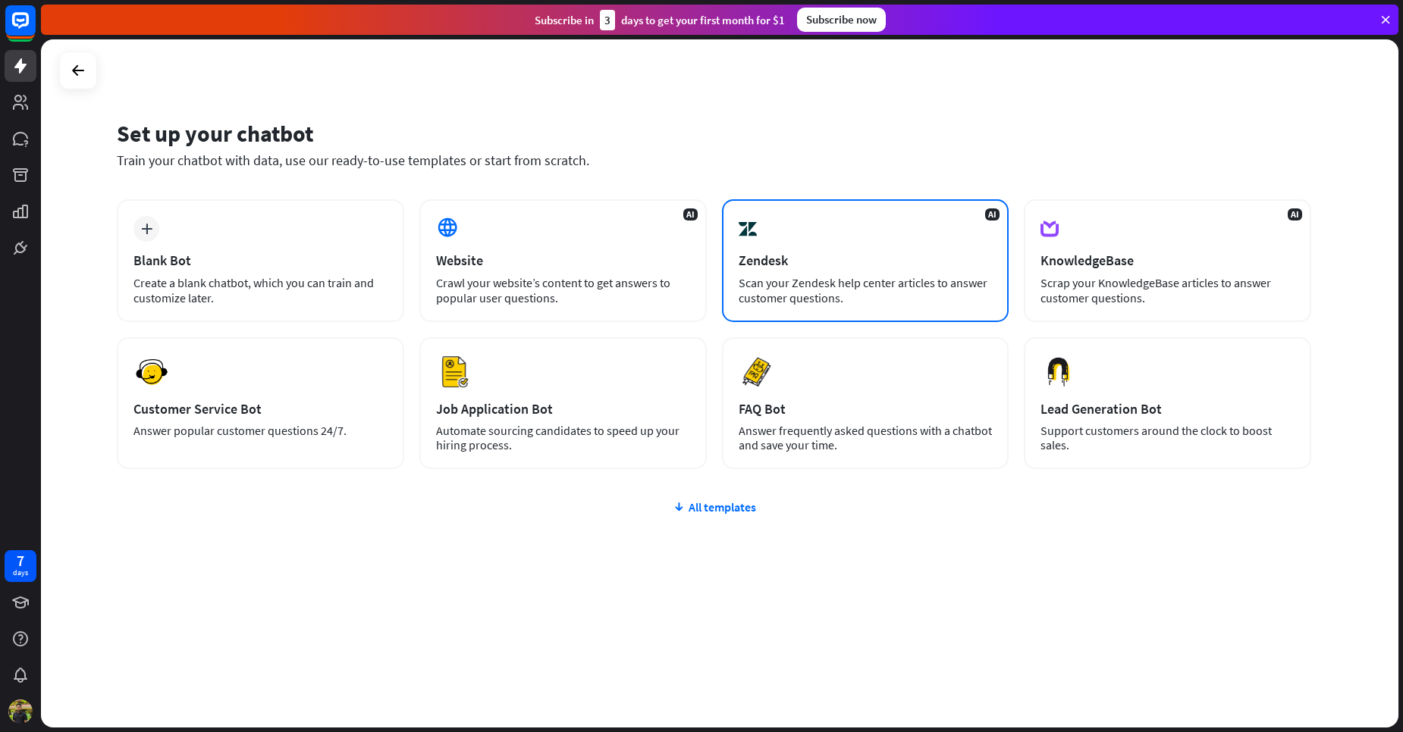
click at [872, 293] on div "Scan your Zendesk help center articles to answer customer questions." at bounding box center [865, 290] width 254 height 30
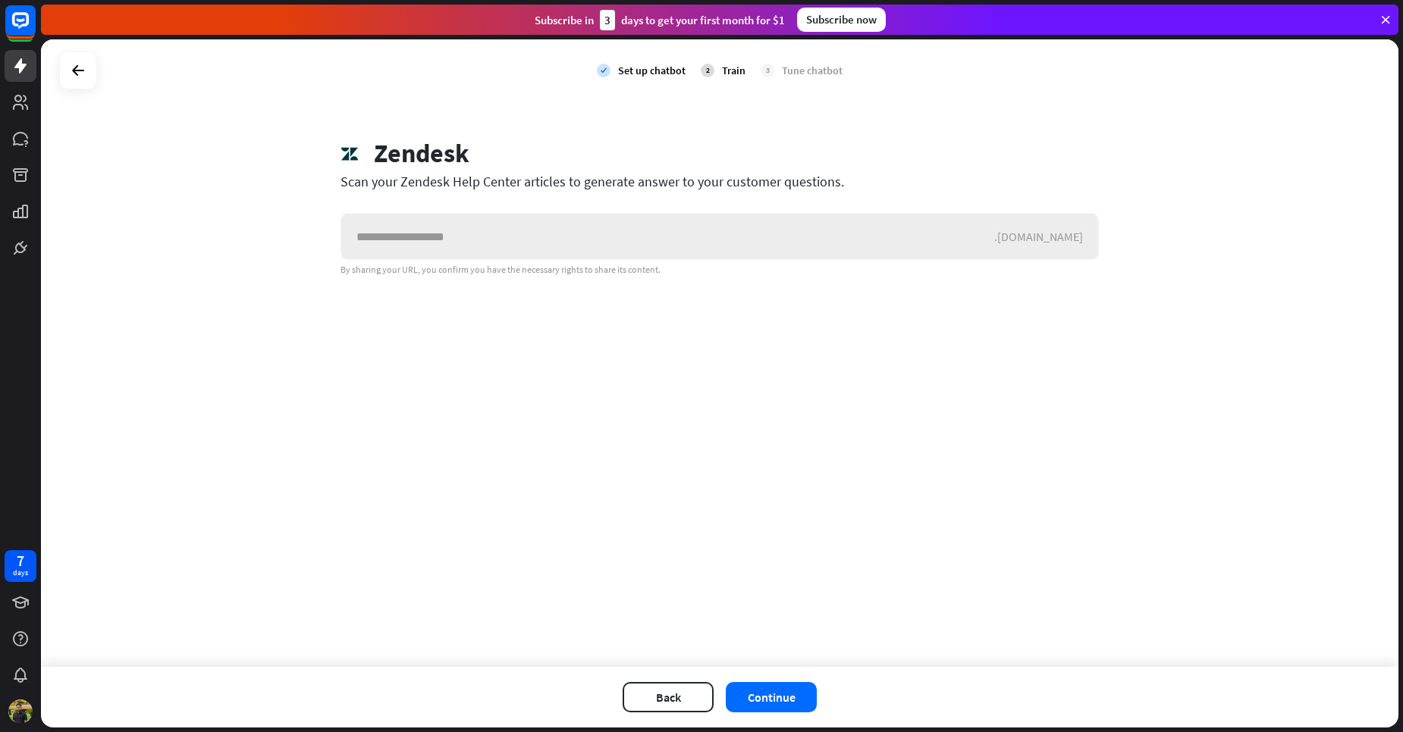
click at [681, 232] on input "text" at bounding box center [667, 236] width 653 height 45
type input "*****"
click at [769, 706] on button "Continue" at bounding box center [771, 697] width 91 height 30
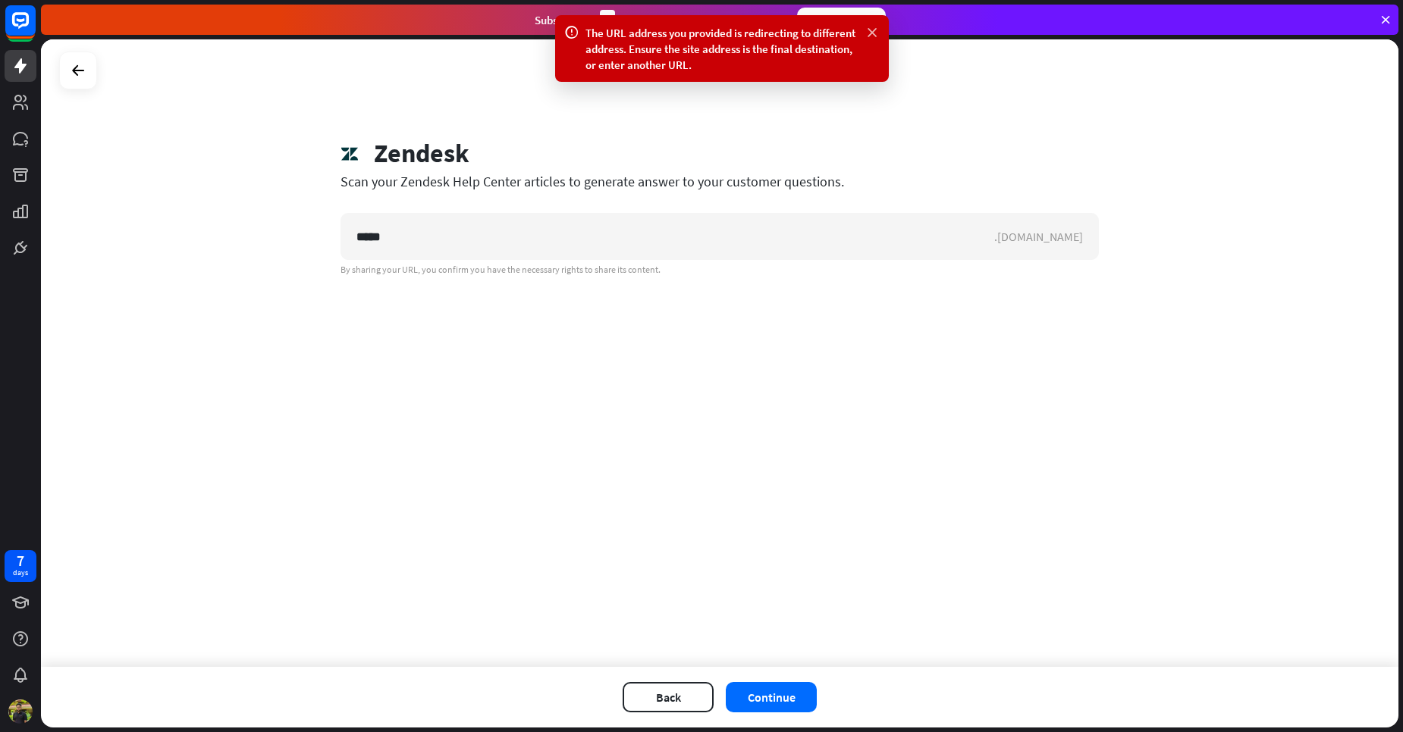
click at [874, 34] on icon at bounding box center [871, 33] width 15 height 16
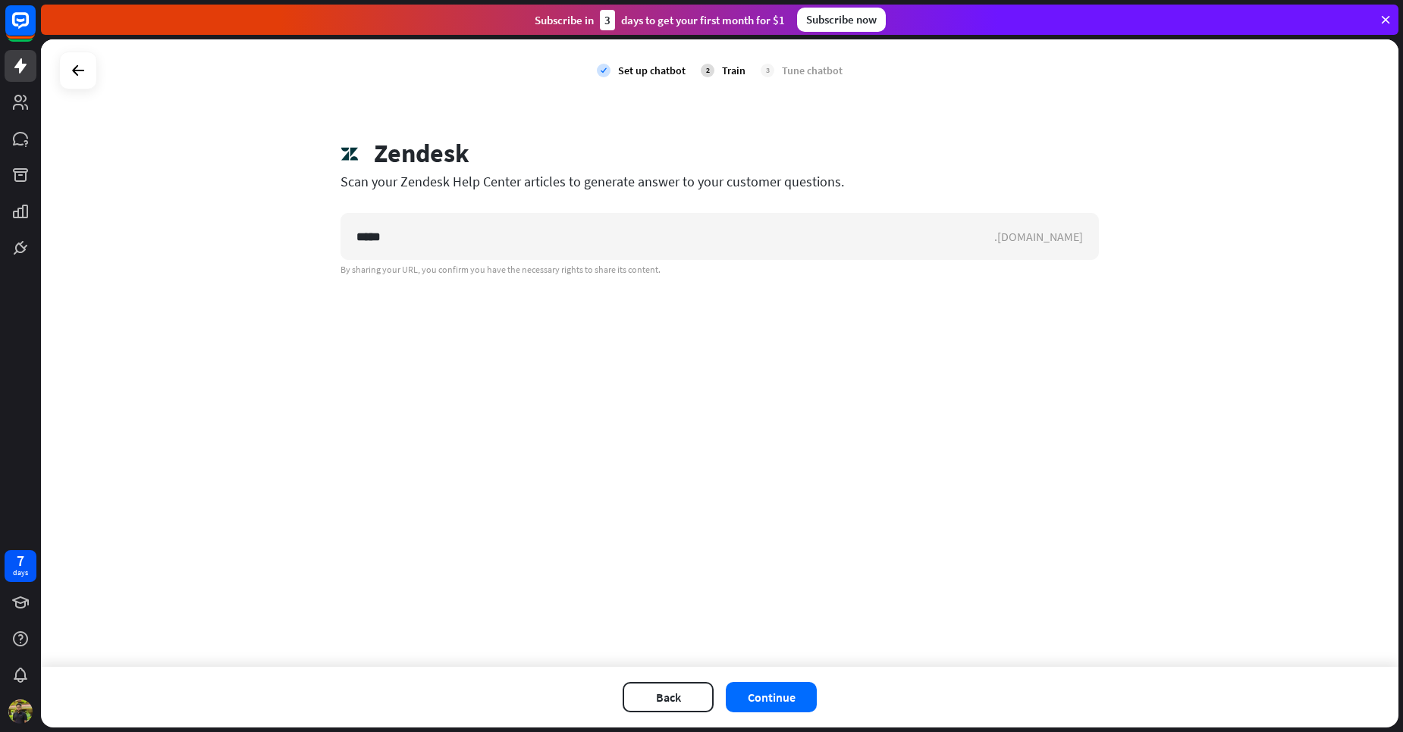
click at [93, 83] on div at bounding box center [78, 71] width 38 height 38
click at [79, 65] on icon at bounding box center [78, 70] width 18 height 18
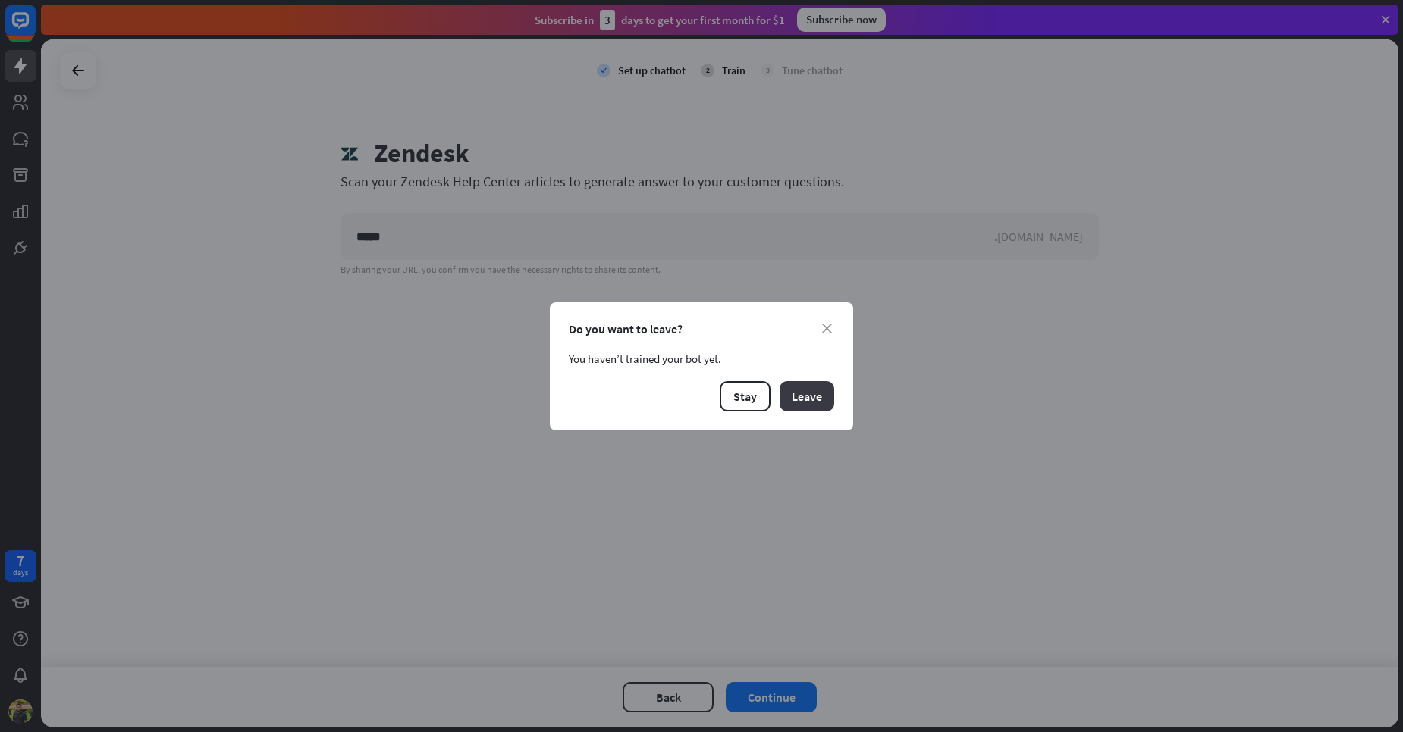
click at [792, 409] on button "Leave" at bounding box center [806, 396] width 55 height 30
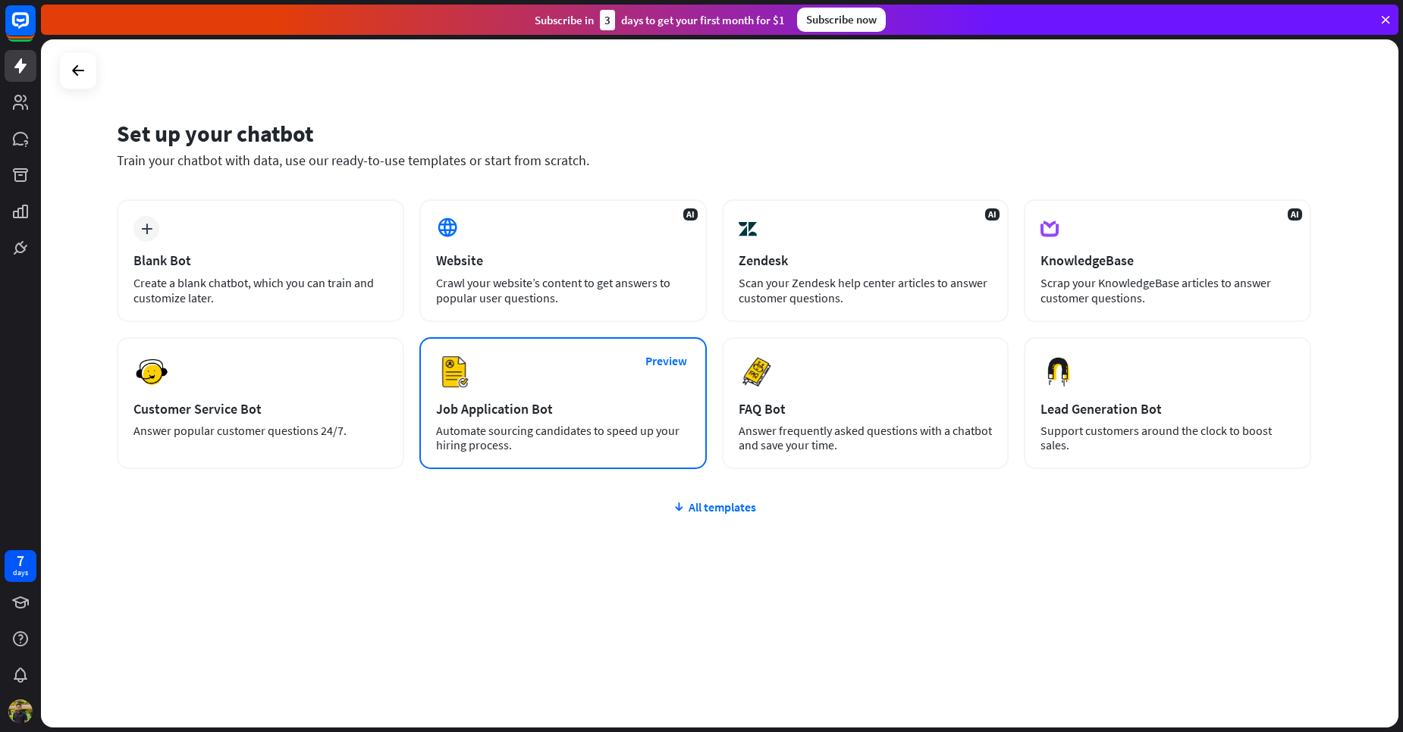
click at [593, 395] on div "Preview Job Application Bot Automate sourcing candidates to speed up your hirin…" at bounding box center [562, 403] width 287 height 132
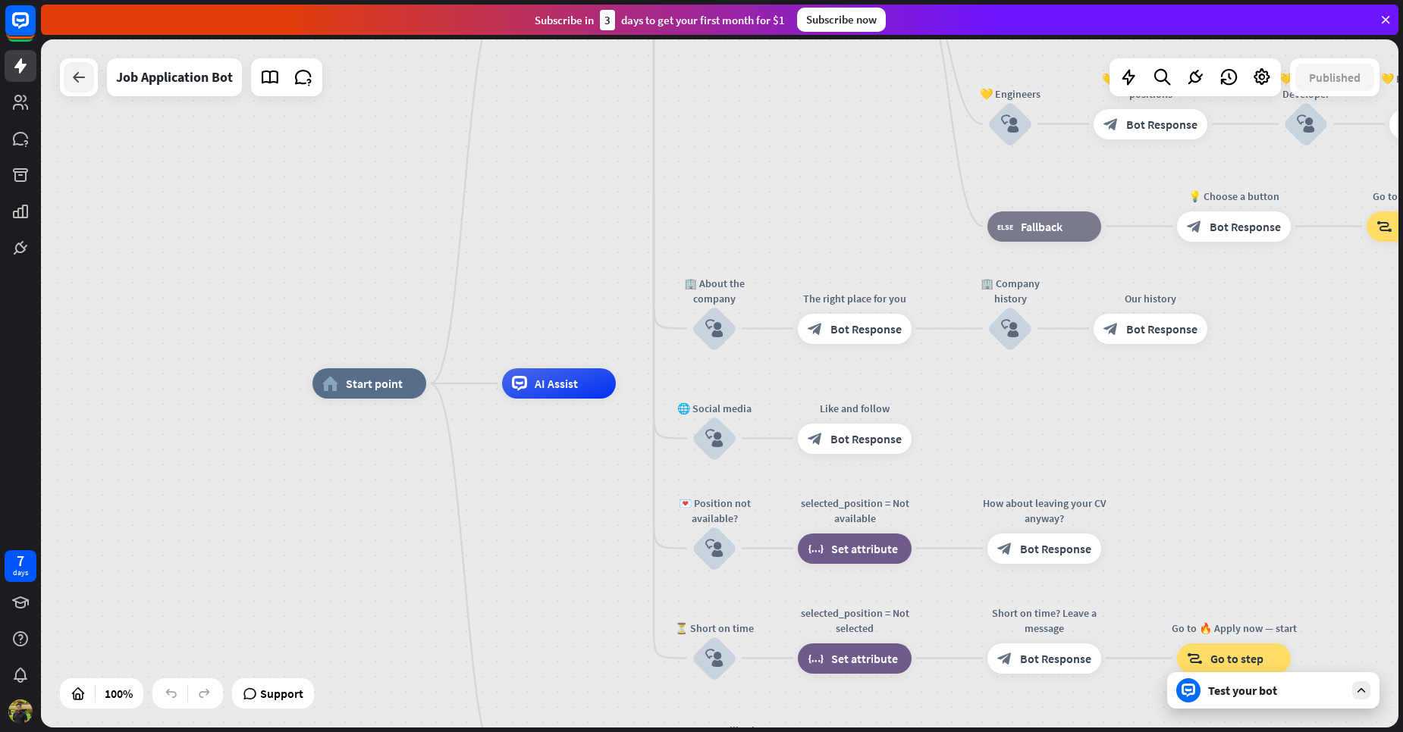
click at [79, 89] on div at bounding box center [79, 77] width 30 height 30
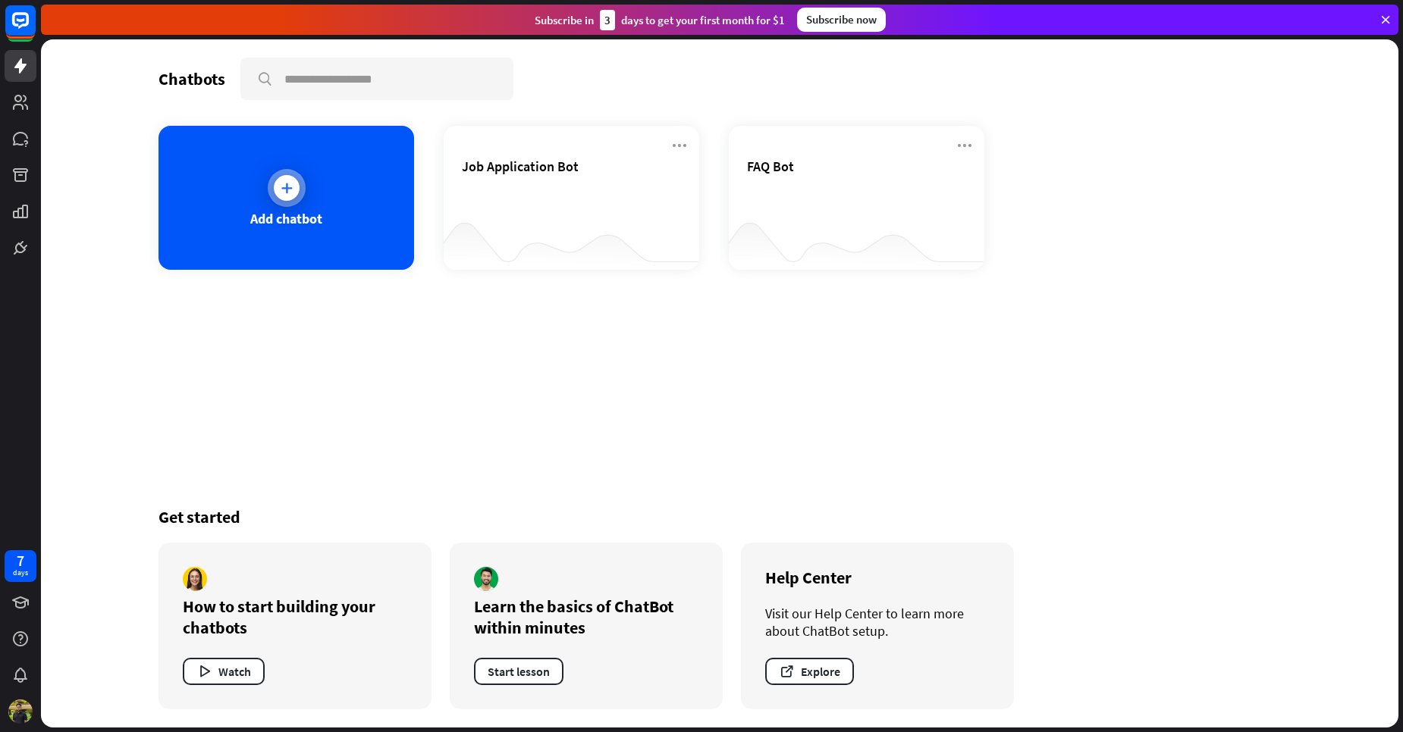
click at [320, 210] on div "Add chatbot" at bounding box center [286, 218] width 72 height 17
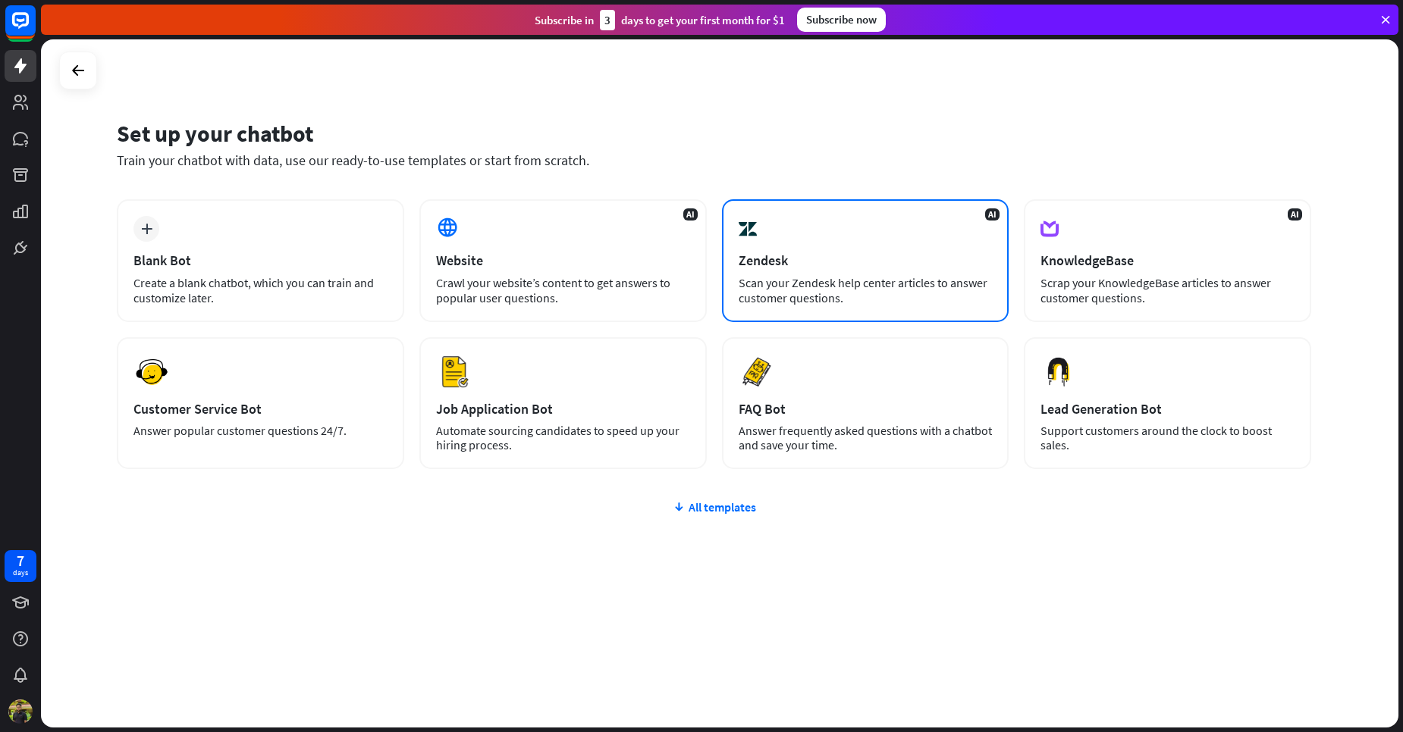
click at [826, 250] on div "AI Zendesk Scan your Zendesk help center articles to answer customer questions." at bounding box center [865, 260] width 287 height 123
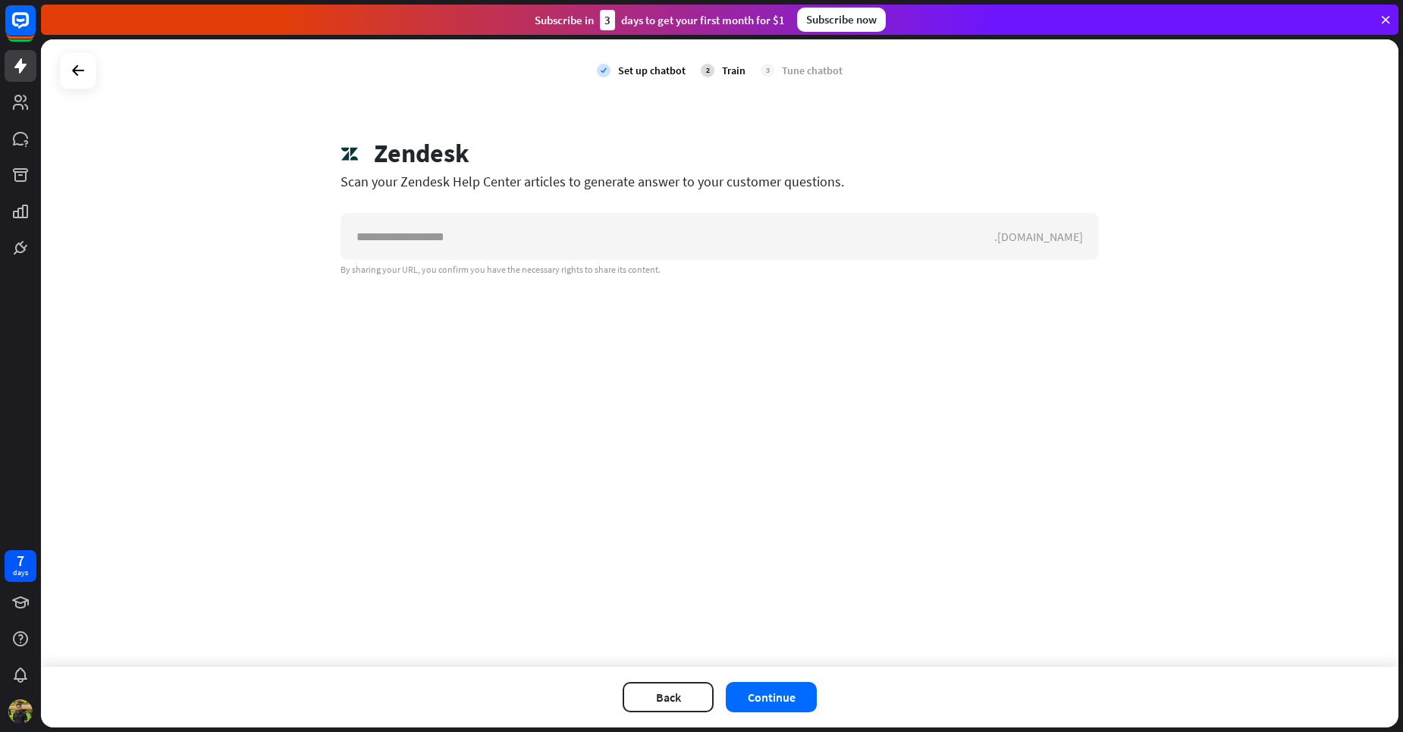
click at [826, 250] on input "text" at bounding box center [667, 236] width 653 height 45
type input "*"
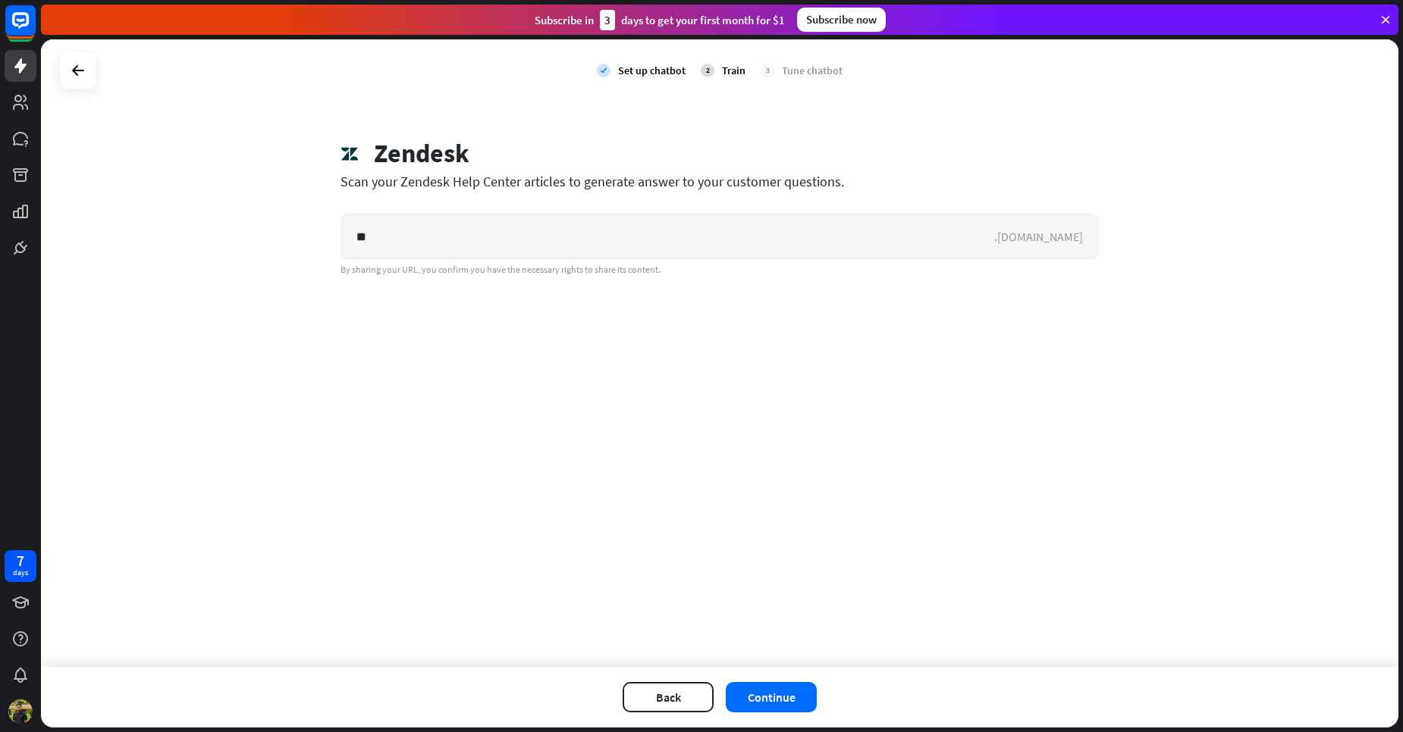
type input "*"
type input "**********"
click at [741, 691] on button "Continue" at bounding box center [771, 697] width 91 height 30
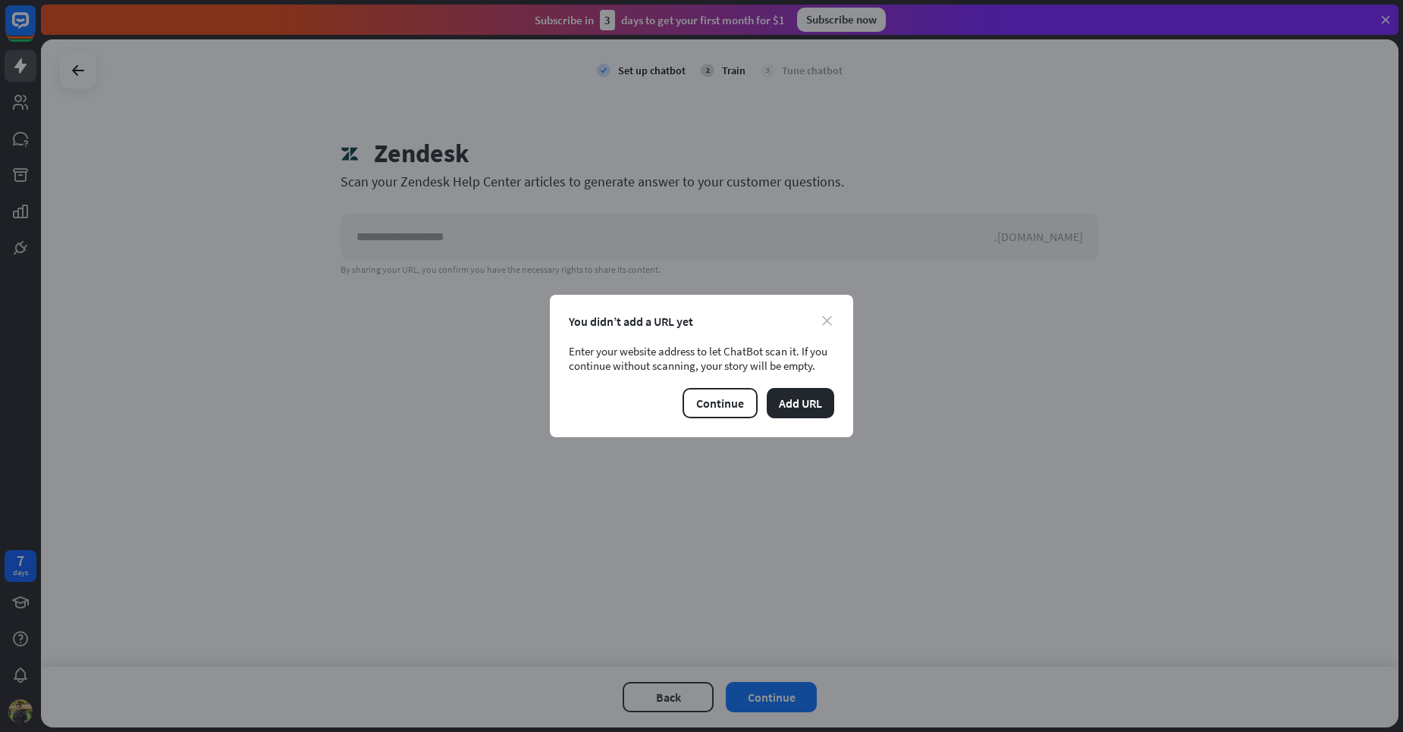
click at [822, 322] on icon "close" at bounding box center [827, 321] width 10 height 10
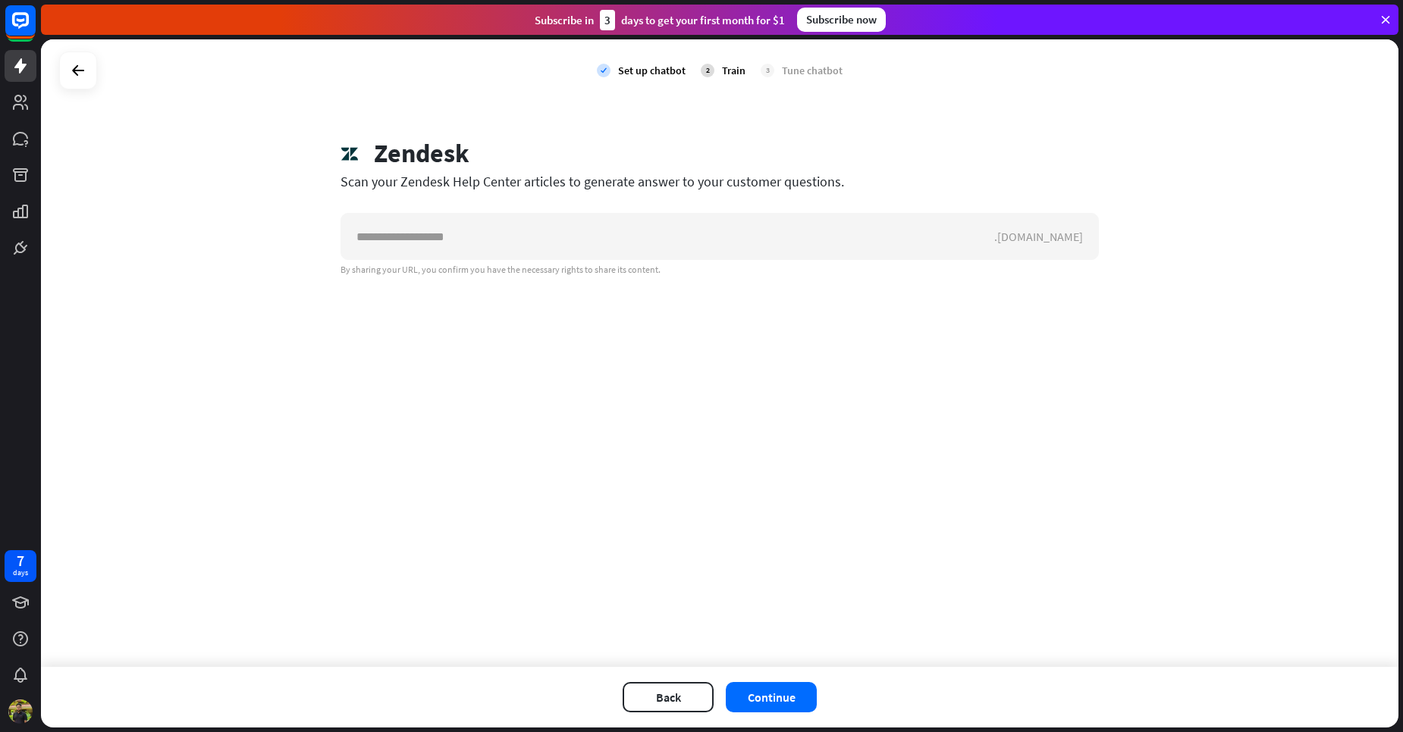
click at [727, 71] on div "Train" at bounding box center [734, 71] width 24 height 14
click at [75, 79] on icon at bounding box center [78, 70] width 18 height 18
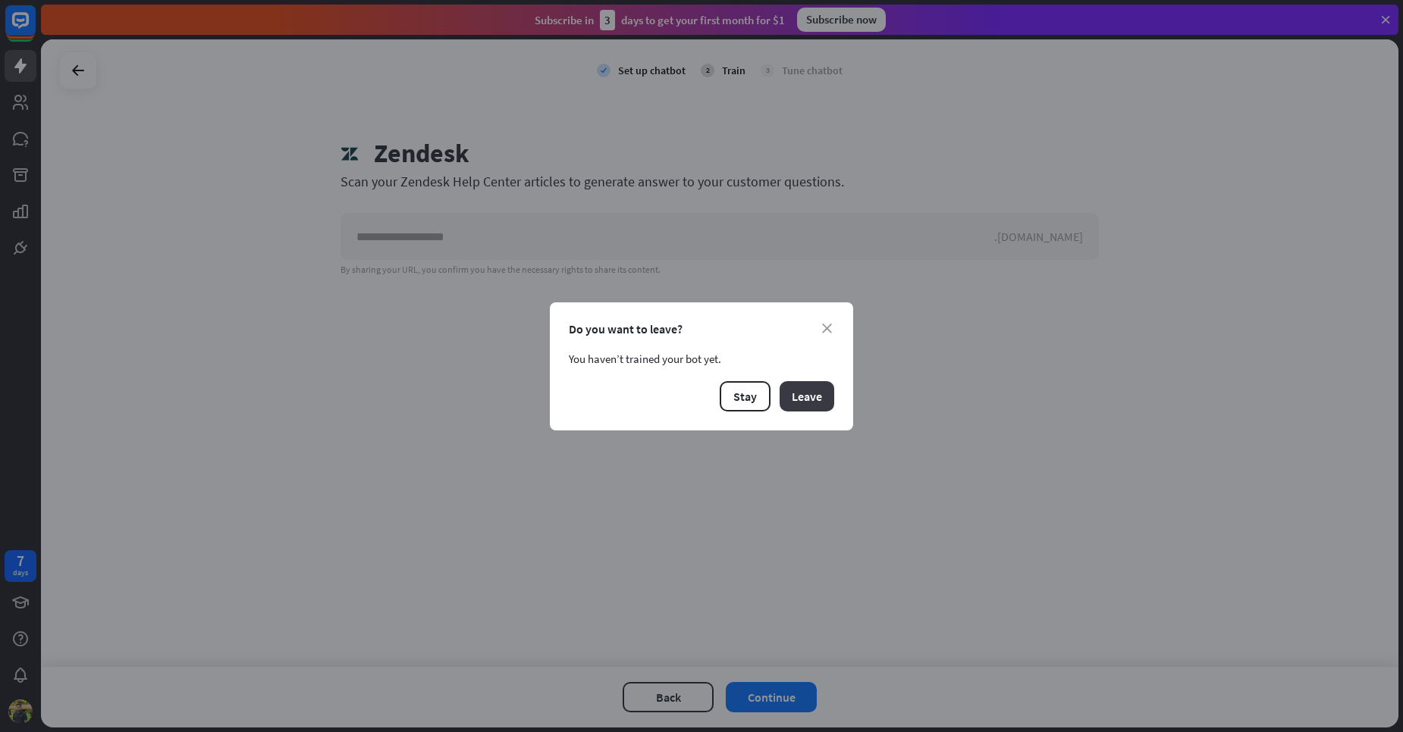
click at [797, 391] on button "Leave" at bounding box center [806, 396] width 55 height 30
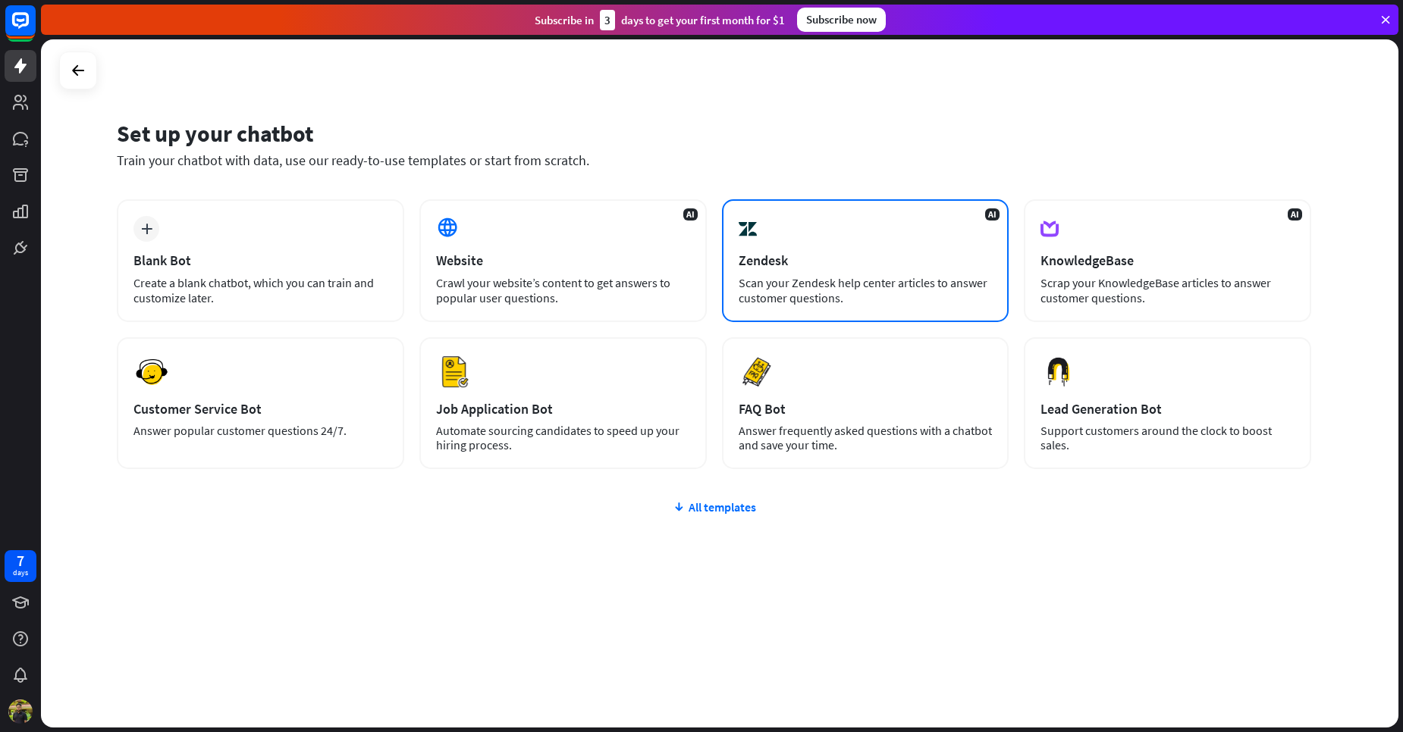
click at [799, 261] on div "Zendesk" at bounding box center [865, 260] width 254 height 17
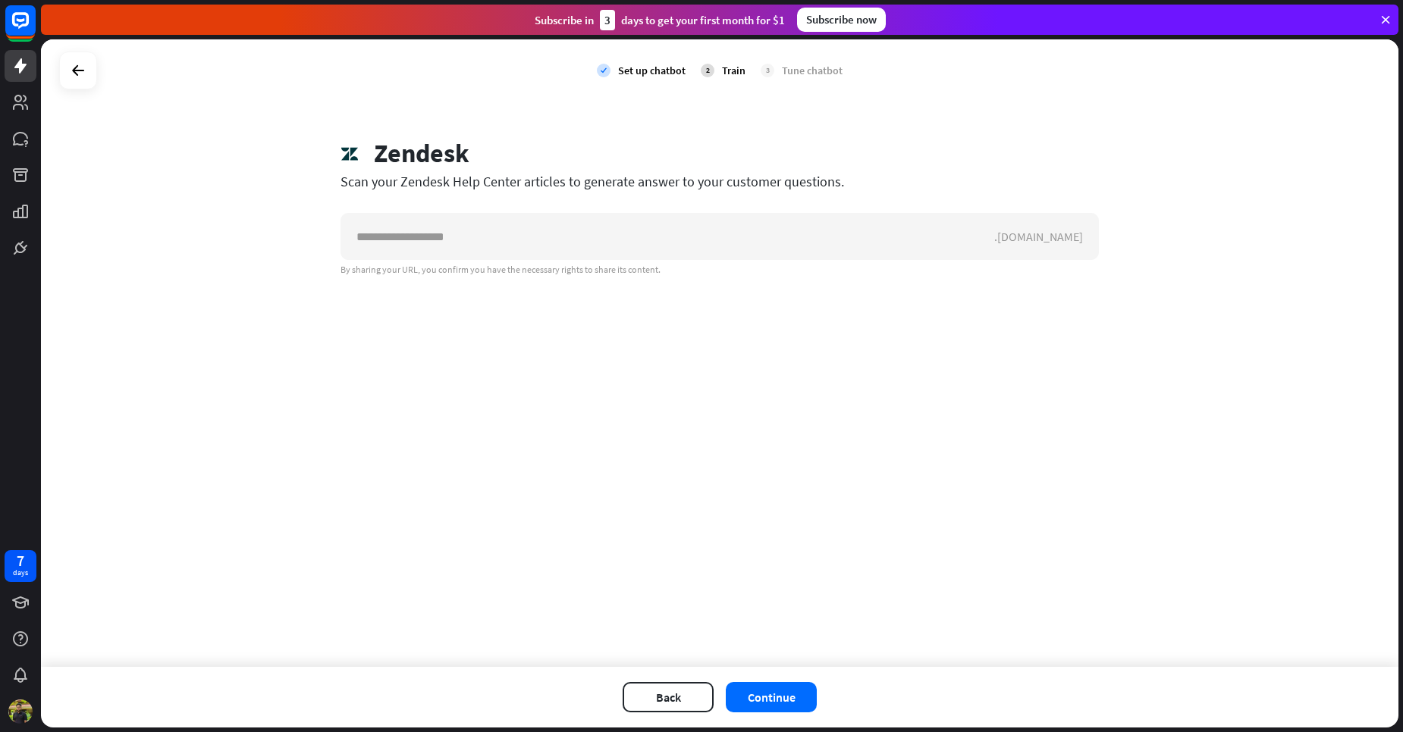
click at [731, 65] on div "Train" at bounding box center [734, 71] width 24 height 14
click at [792, 265] on div "By sharing your URL, you confirm you have the necessary rights to share its con…" at bounding box center [719, 270] width 758 height 12
click at [72, 63] on icon at bounding box center [78, 70] width 18 height 18
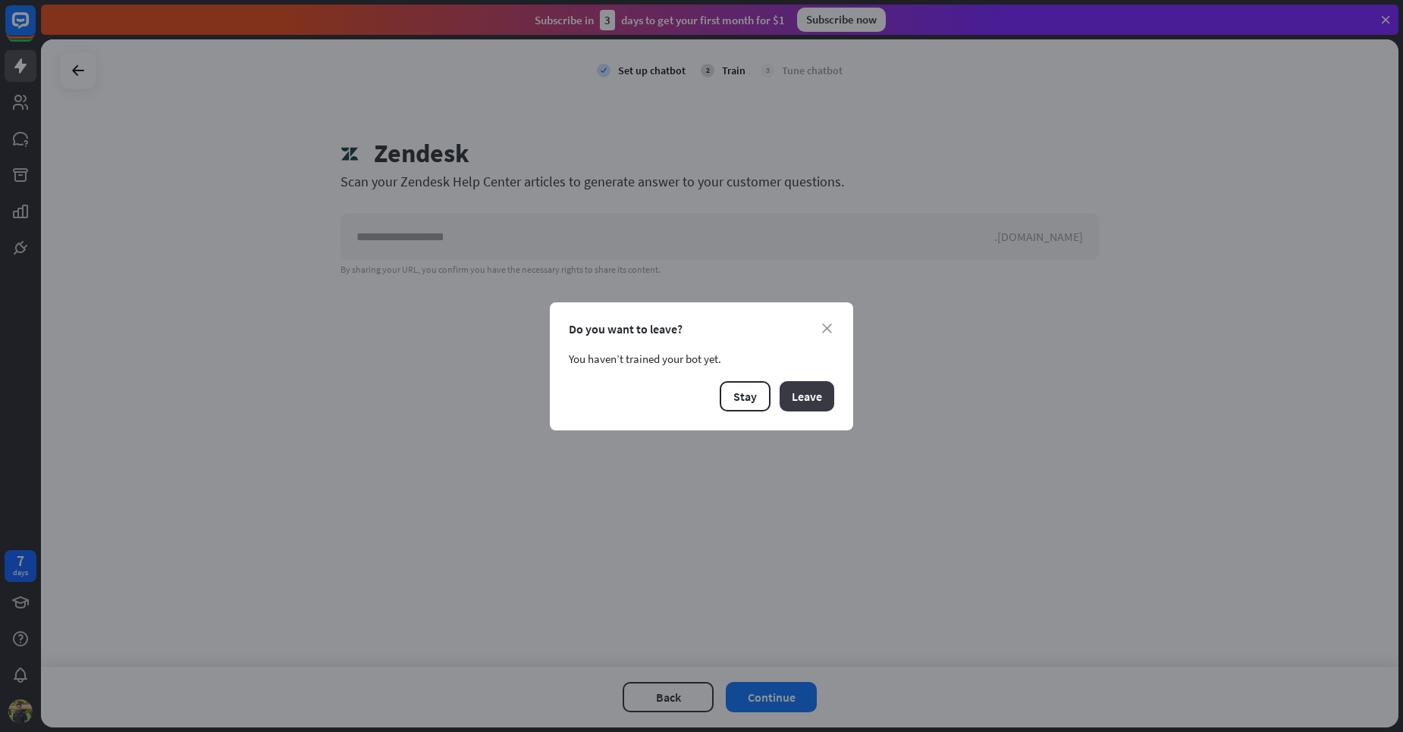
click at [814, 409] on button "Leave" at bounding box center [806, 396] width 55 height 30
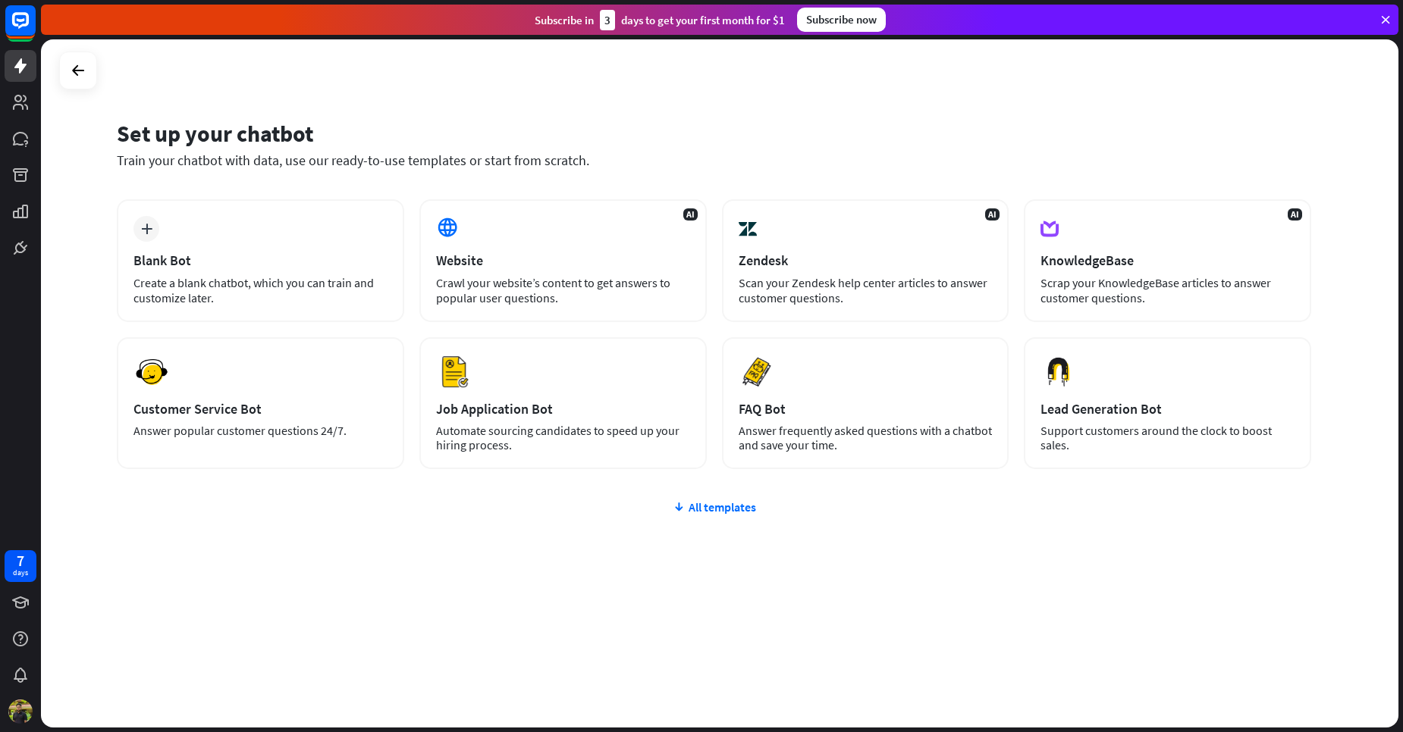
click at [690, 515] on div "plus Blank Bot Create a blank chatbot, which you can train and customize later.…" at bounding box center [714, 425] width 1194 height 452
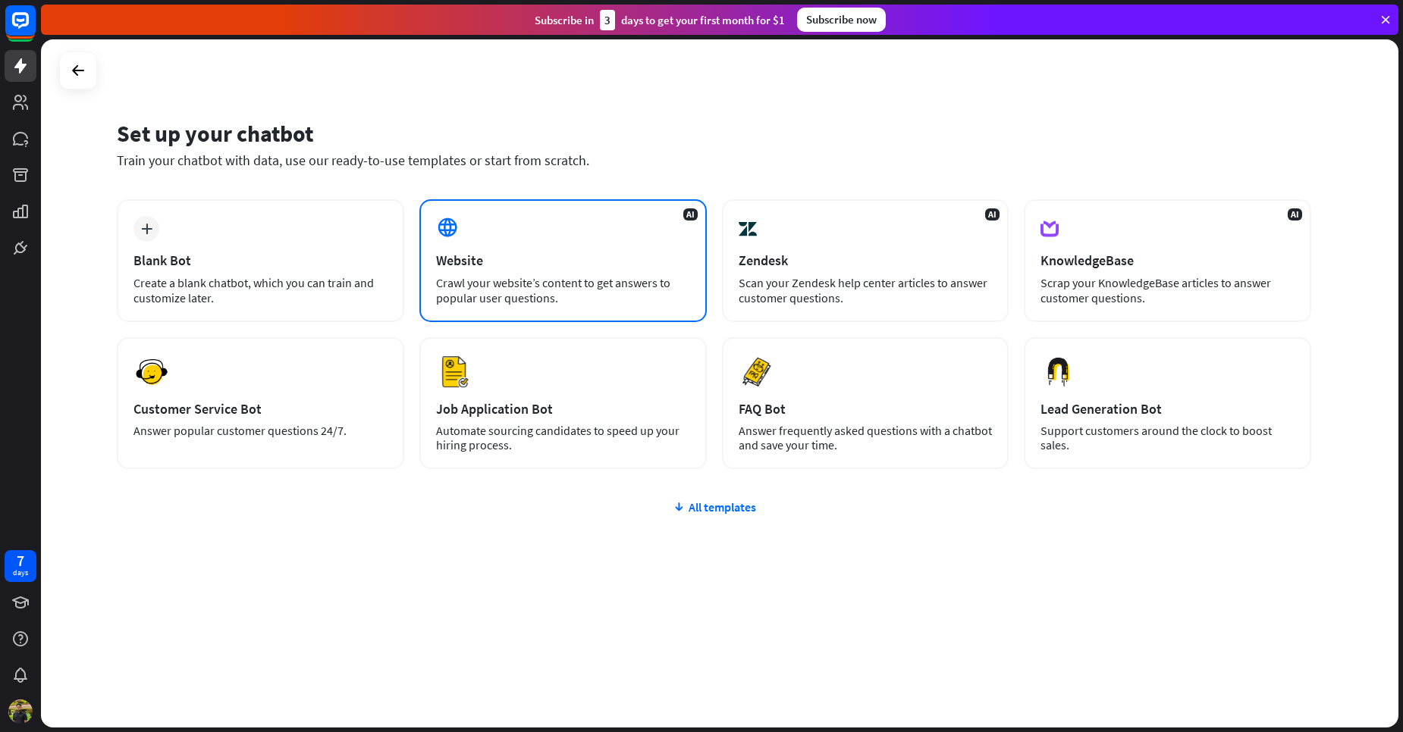
click at [546, 289] on div "Crawl your website’s content to get answers to popular user questions." at bounding box center [563, 290] width 254 height 30
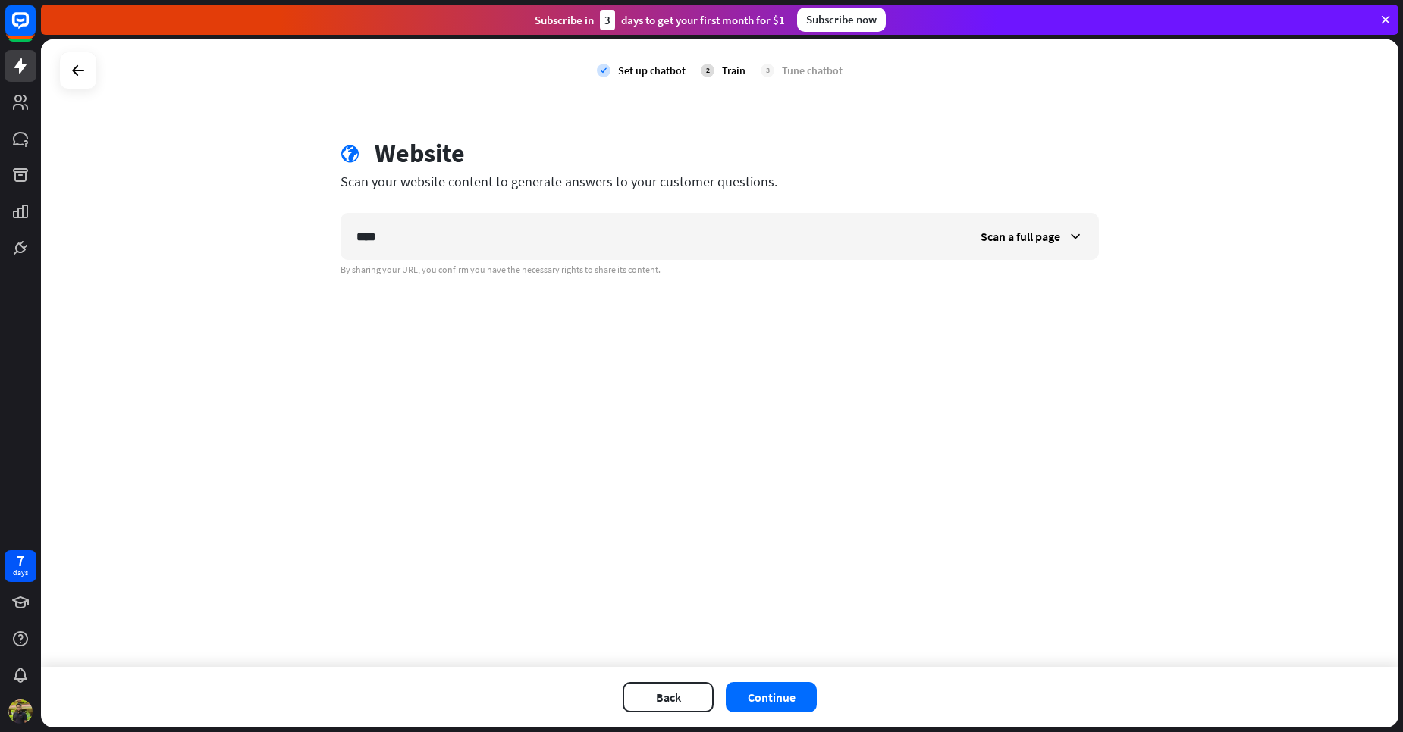
type input "****"
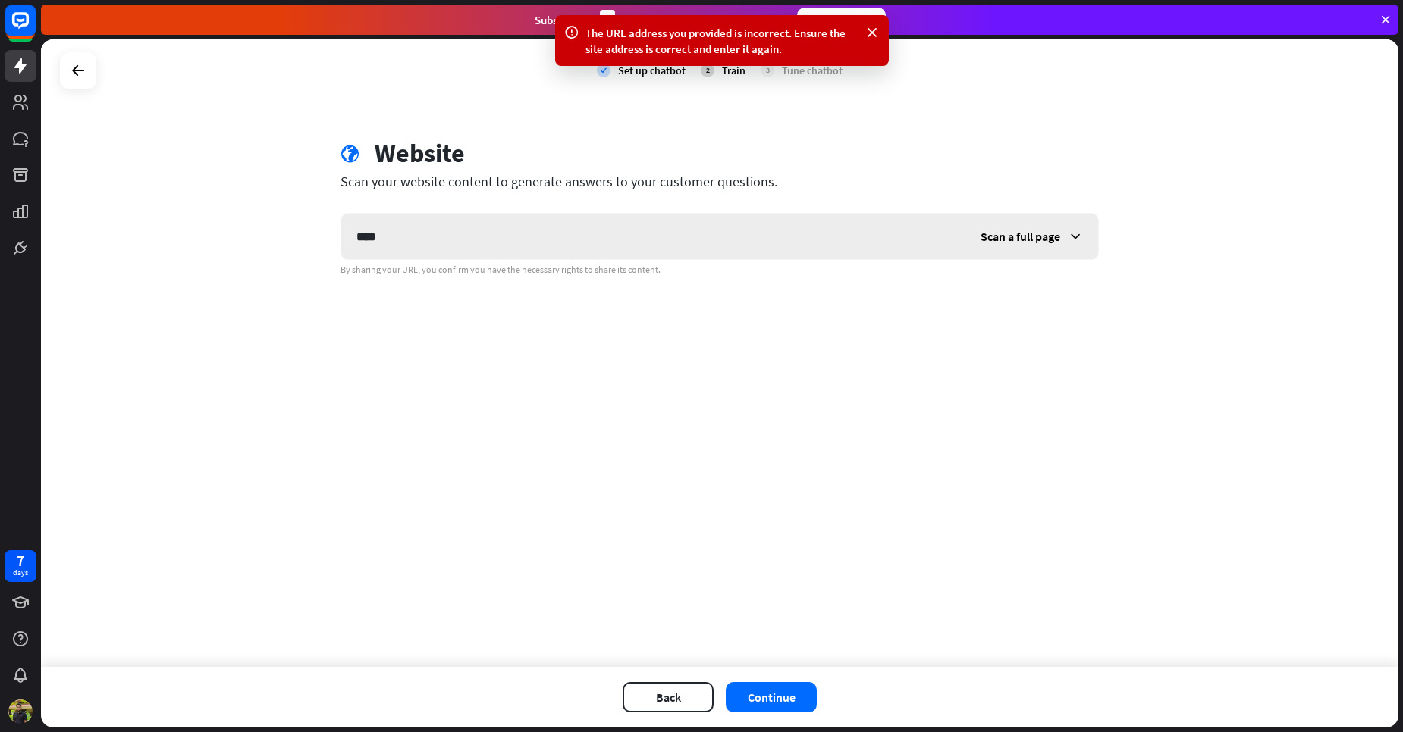
click at [659, 242] on input "****" at bounding box center [653, 236] width 624 height 45
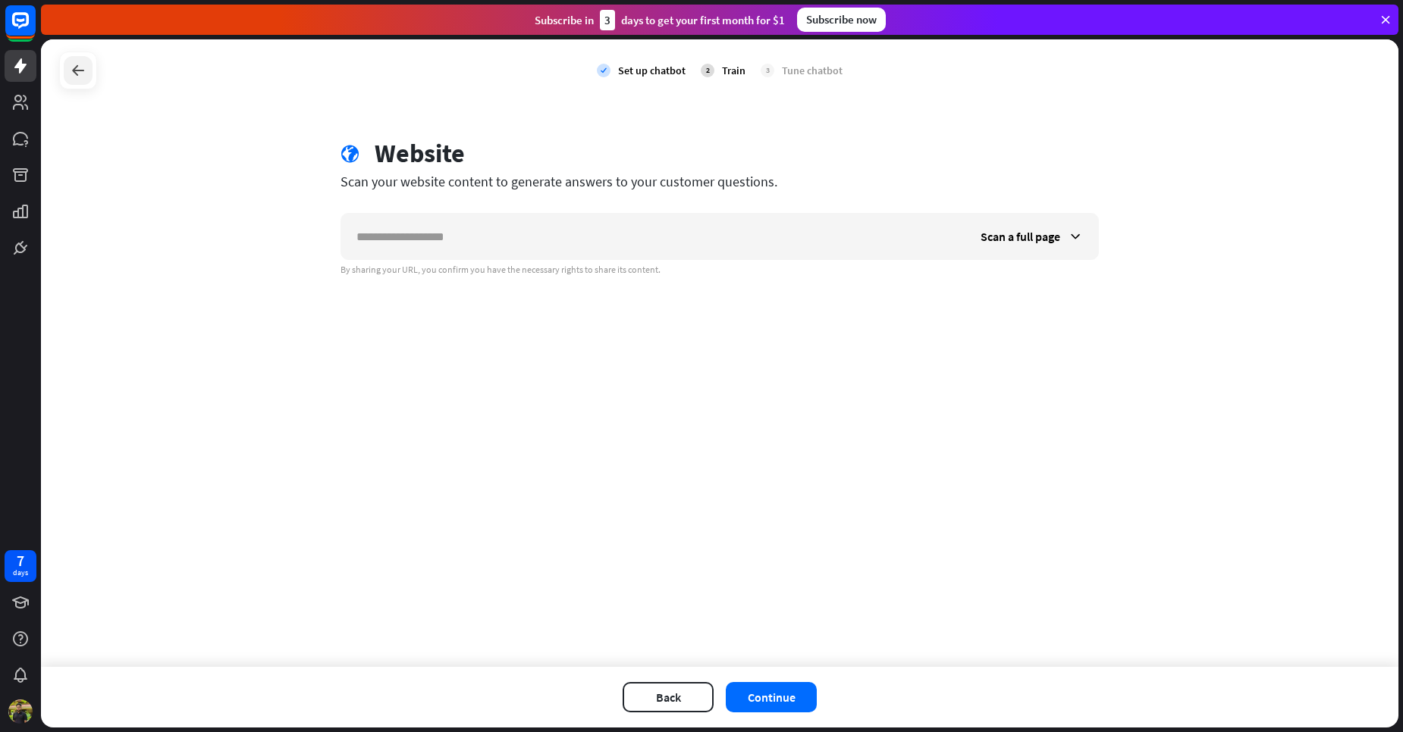
click at [83, 69] on icon at bounding box center [78, 70] width 18 height 18
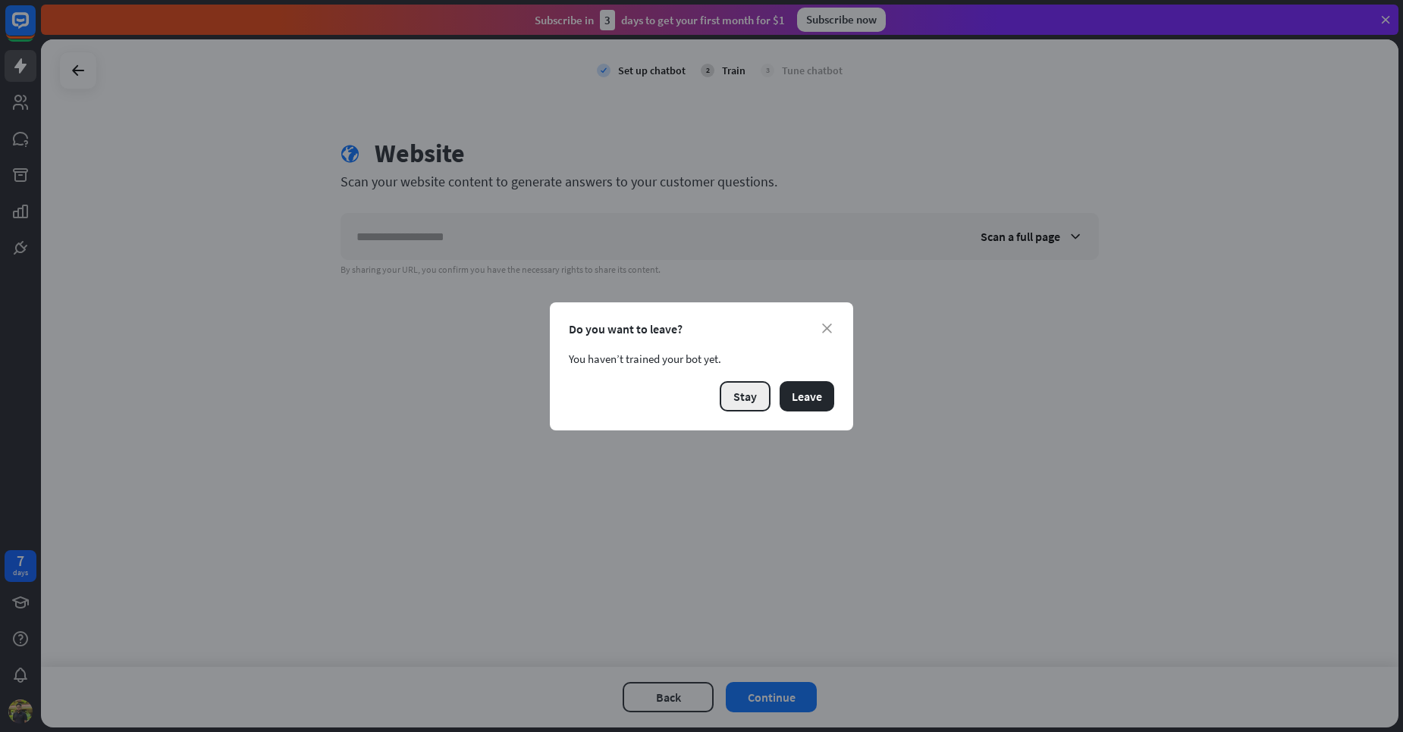
click at [760, 403] on button "Stay" at bounding box center [745, 396] width 51 height 30
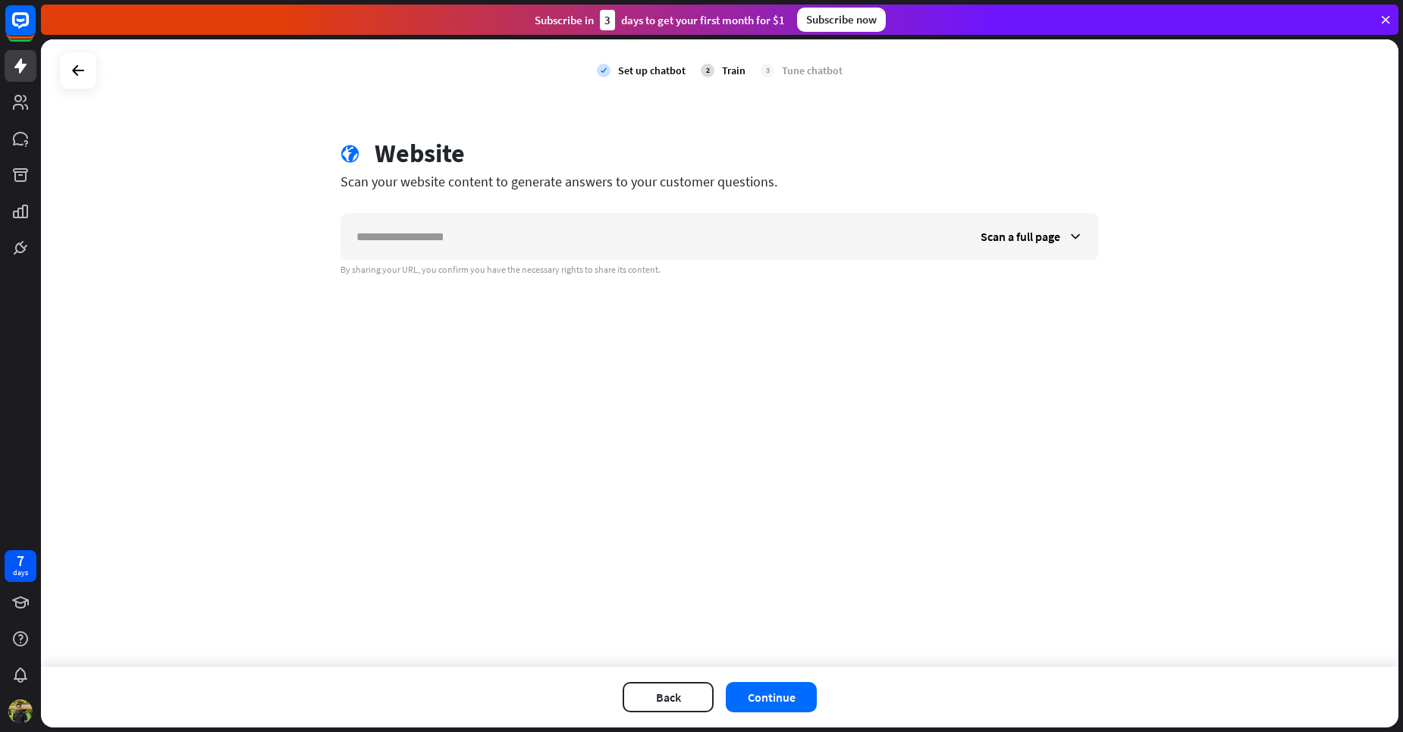
click at [94, 77] on div at bounding box center [78, 71] width 38 height 38
click at [67, 74] on div at bounding box center [78, 70] width 29 height 29
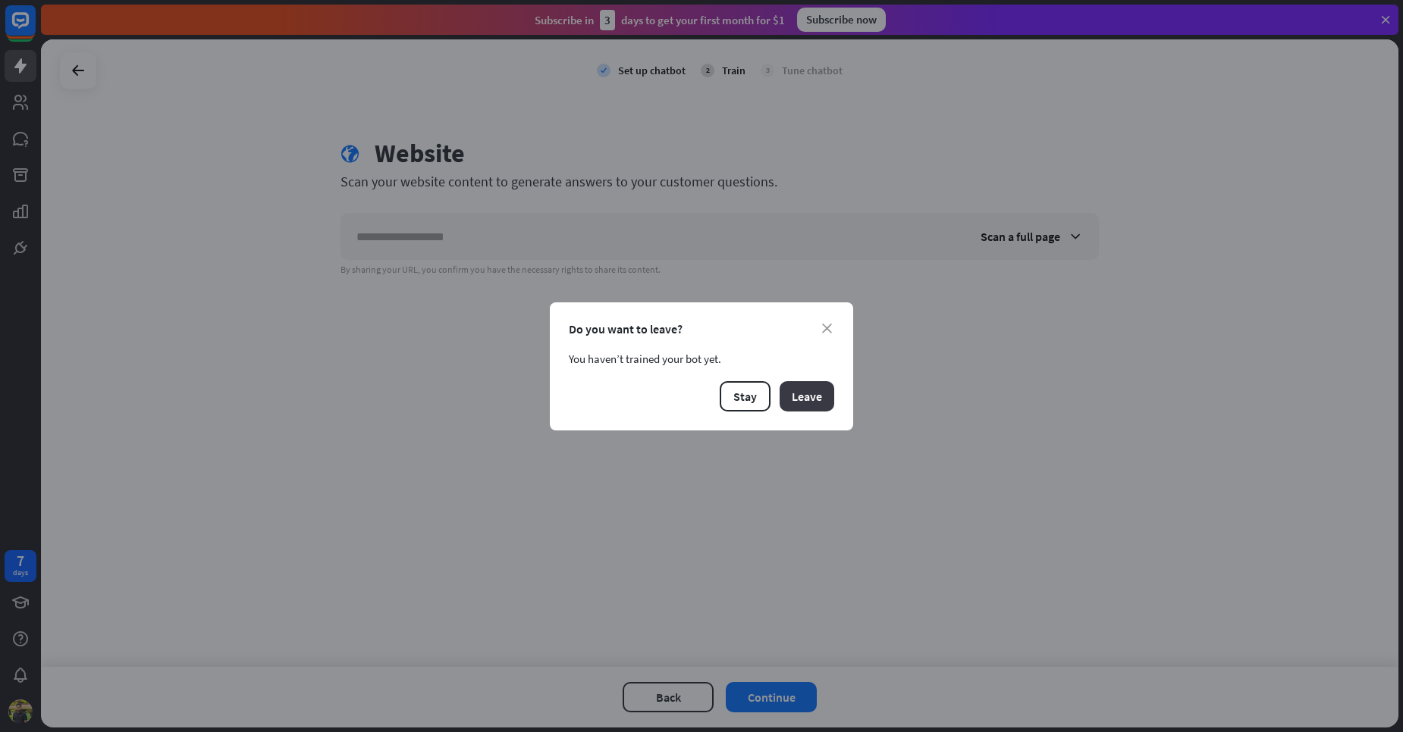
click at [798, 403] on button "Leave" at bounding box center [806, 396] width 55 height 30
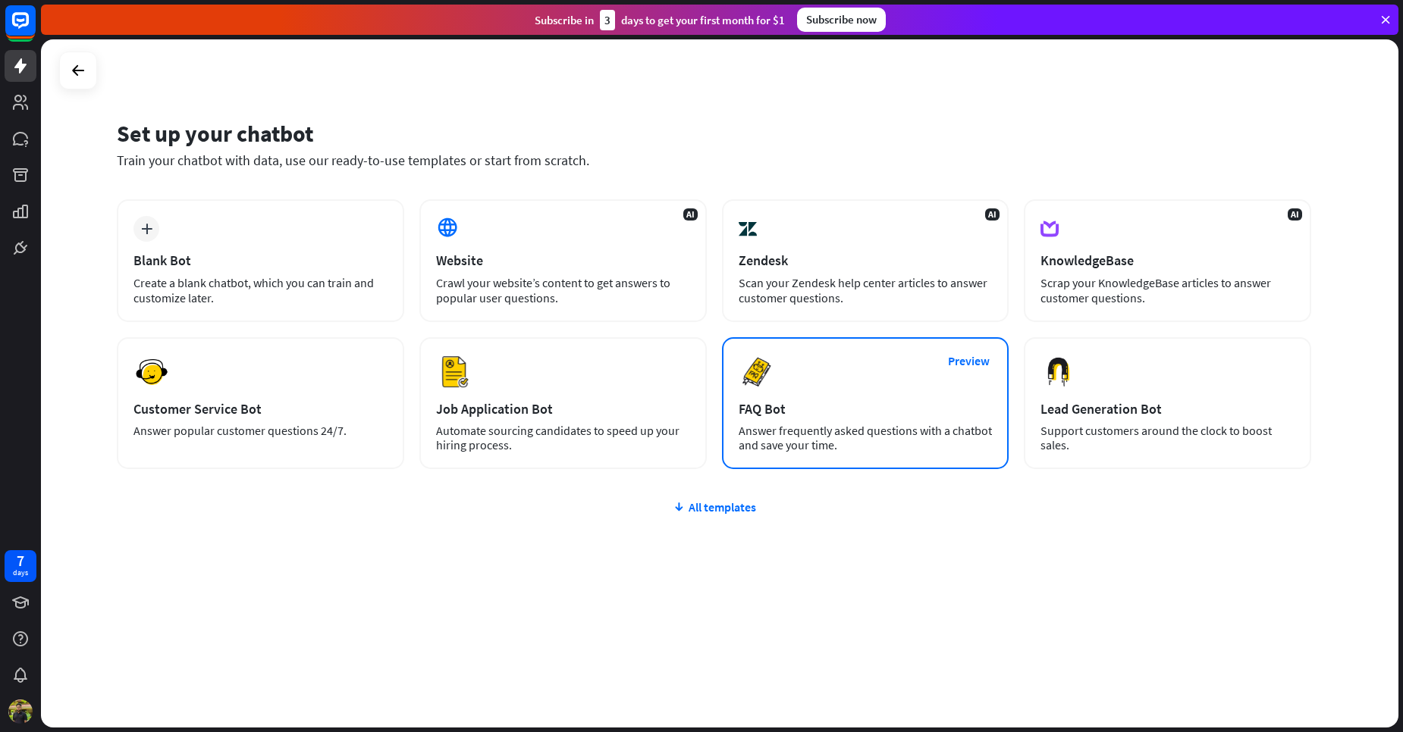
click at [791, 425] on div "Answer frequently asked questions with a chatbot and save your time." at bounding box center [865, 438] width 254 height 29
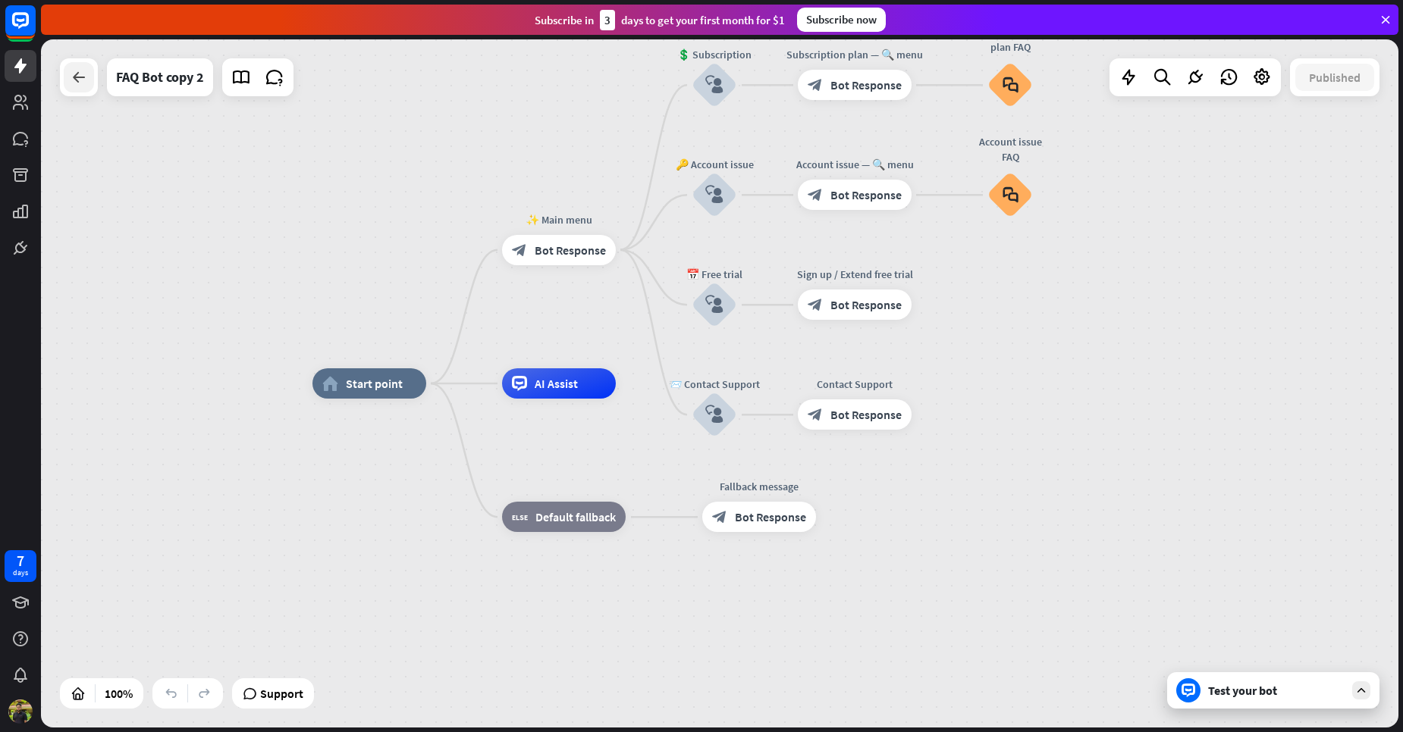
click at [86, 86] on icon at bounding box center [79, 77] width 18 height 18
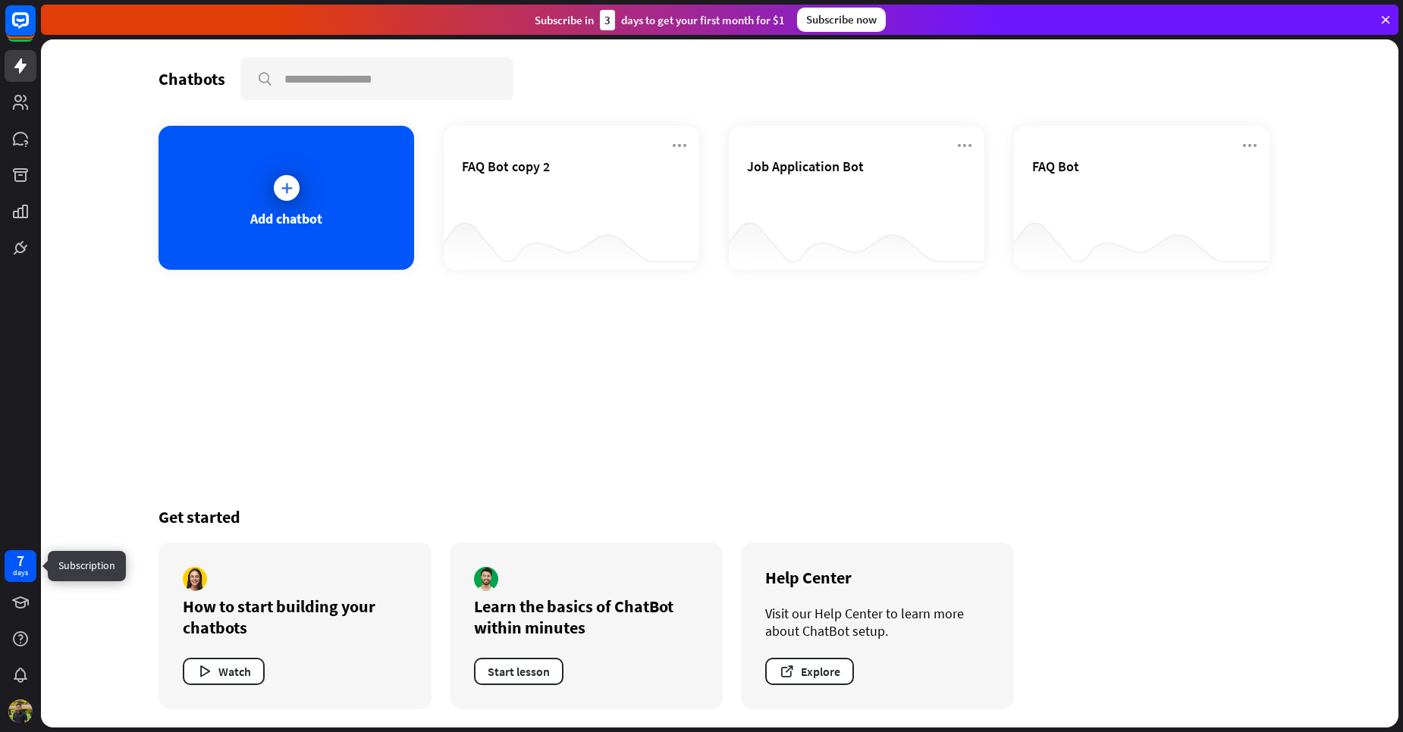
click at [8, 576] on div "7 days" at bounding box center [21, 566] width 32 height 32
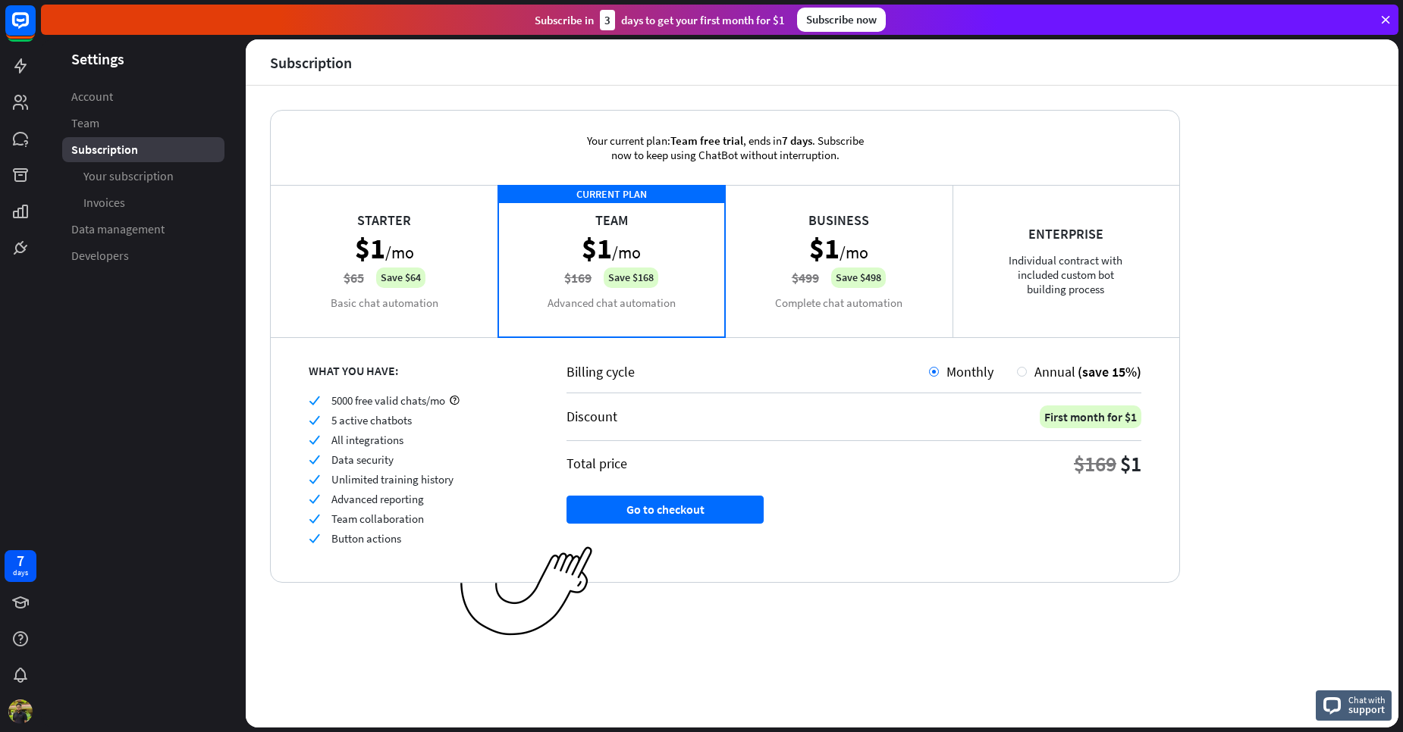
click at [817, 288] on div "Business $1 /mo $499 Save $498 Complete chat automation" at bounding box center [838, 261] width 227 height 152
